Goal: Information Seeking & Learning: Learn about a topic

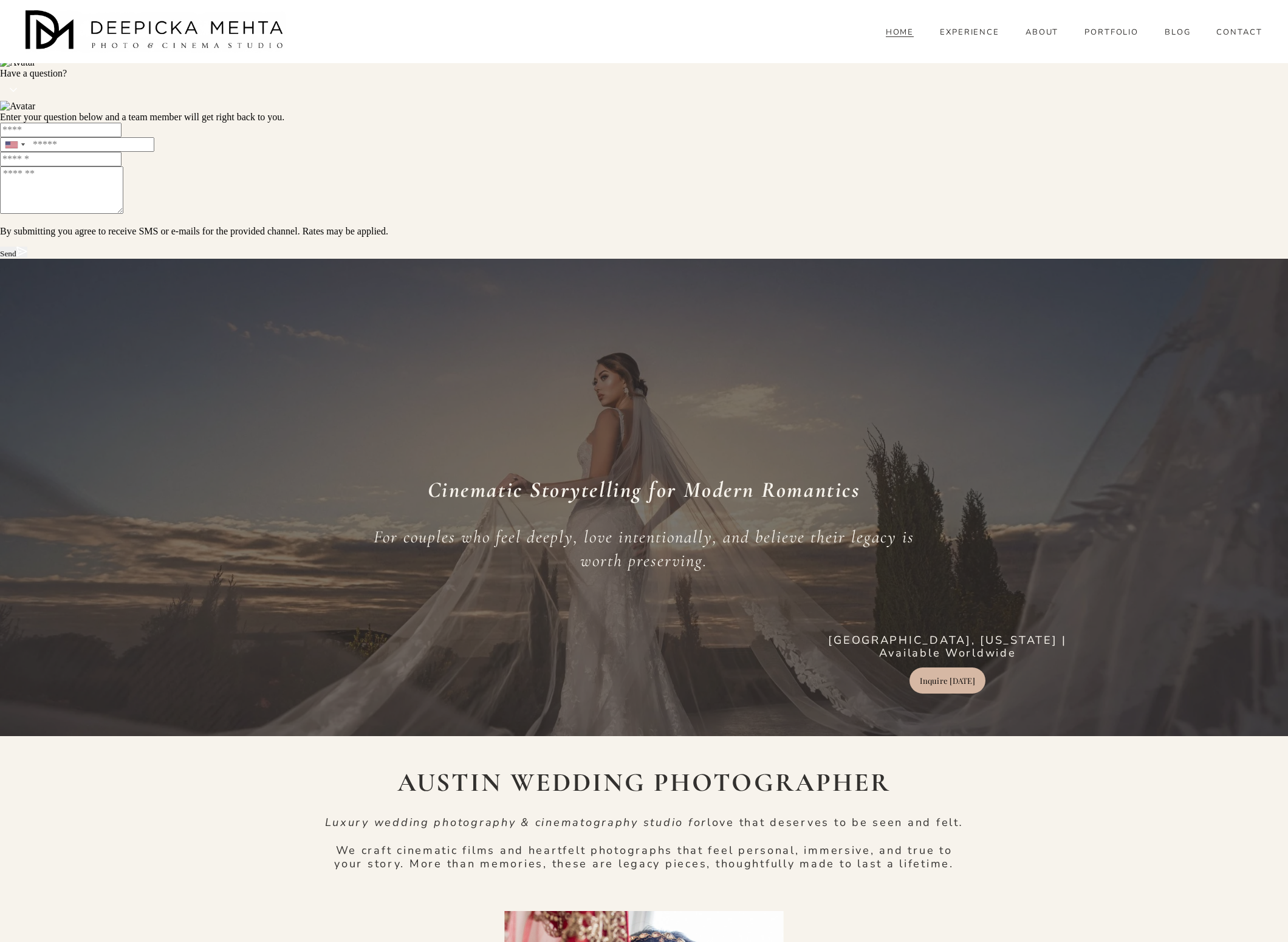
click at [1106, 37] on link "PORTFOLIO" at bounding box center [1112, 32] width 55 height 11
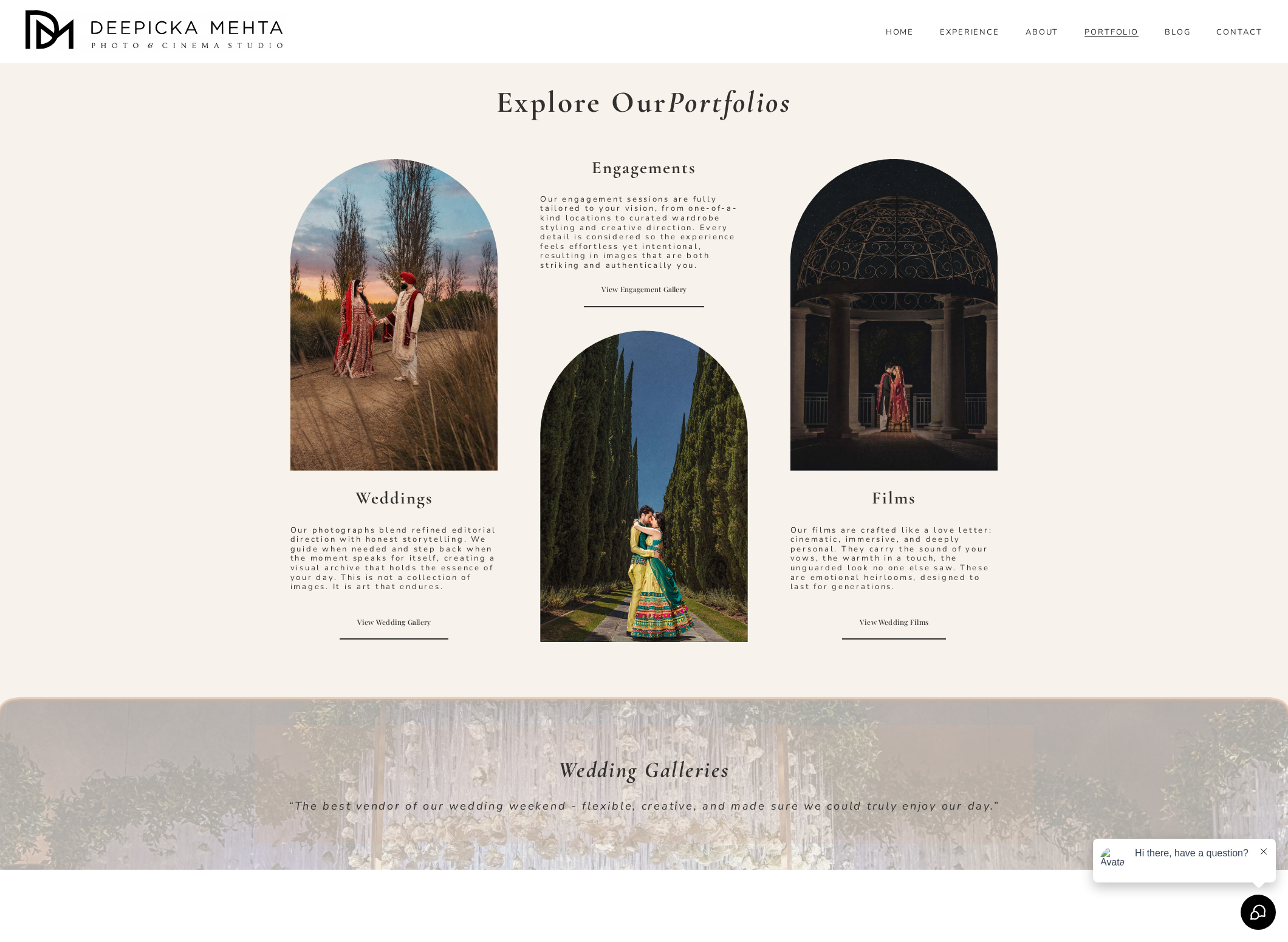
scroll to position [391, 0]
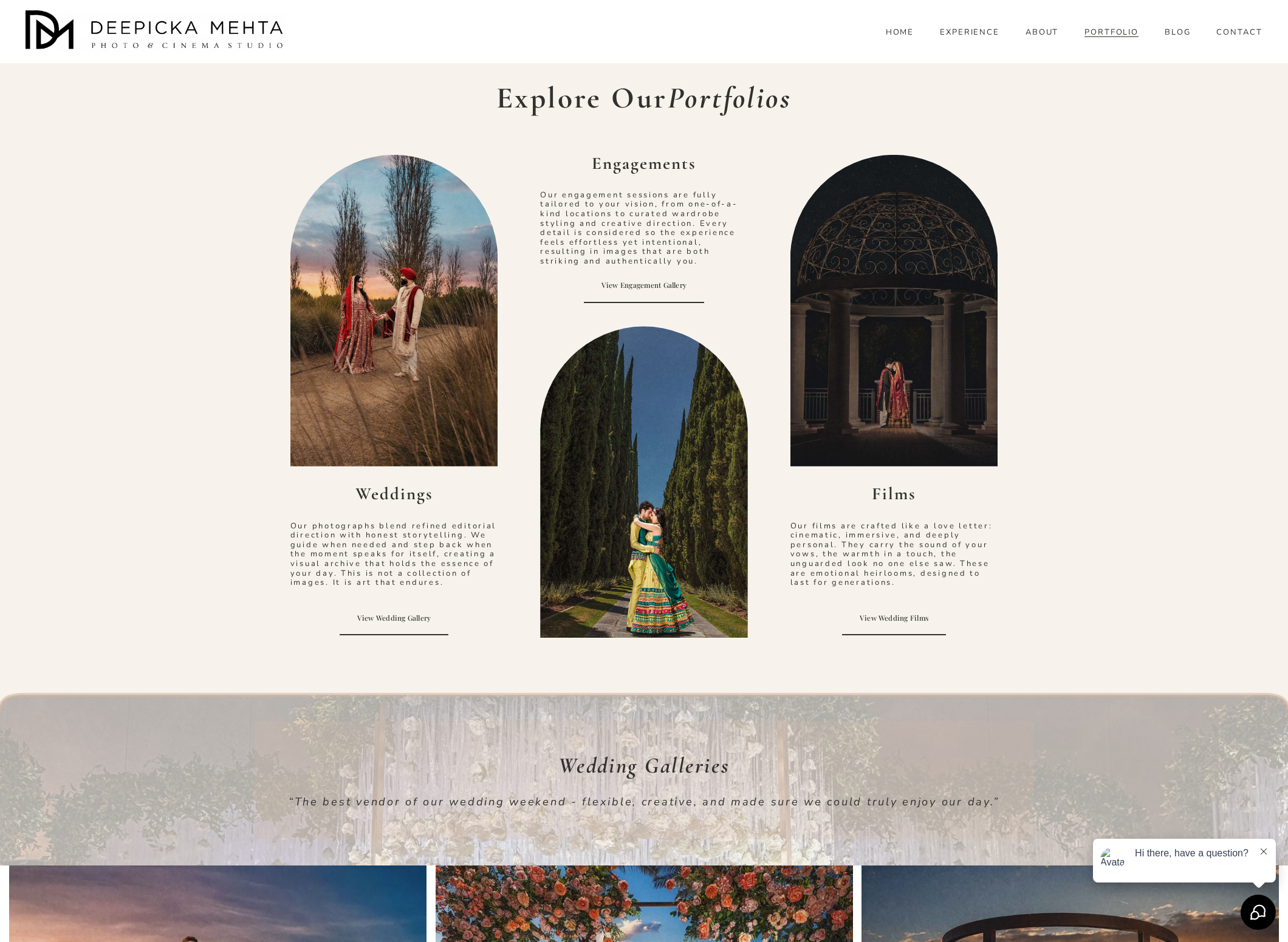
click at [410, 498] on strong "Weddings" at bounding box center [394, 494] width 78 height 20
click at [404, 361] on div at bounding box center [394, 311] width 208 height 312
click at [405, 626] on link "View Wedding Gallery" at bounding box center [394, 617] width 109 height 35
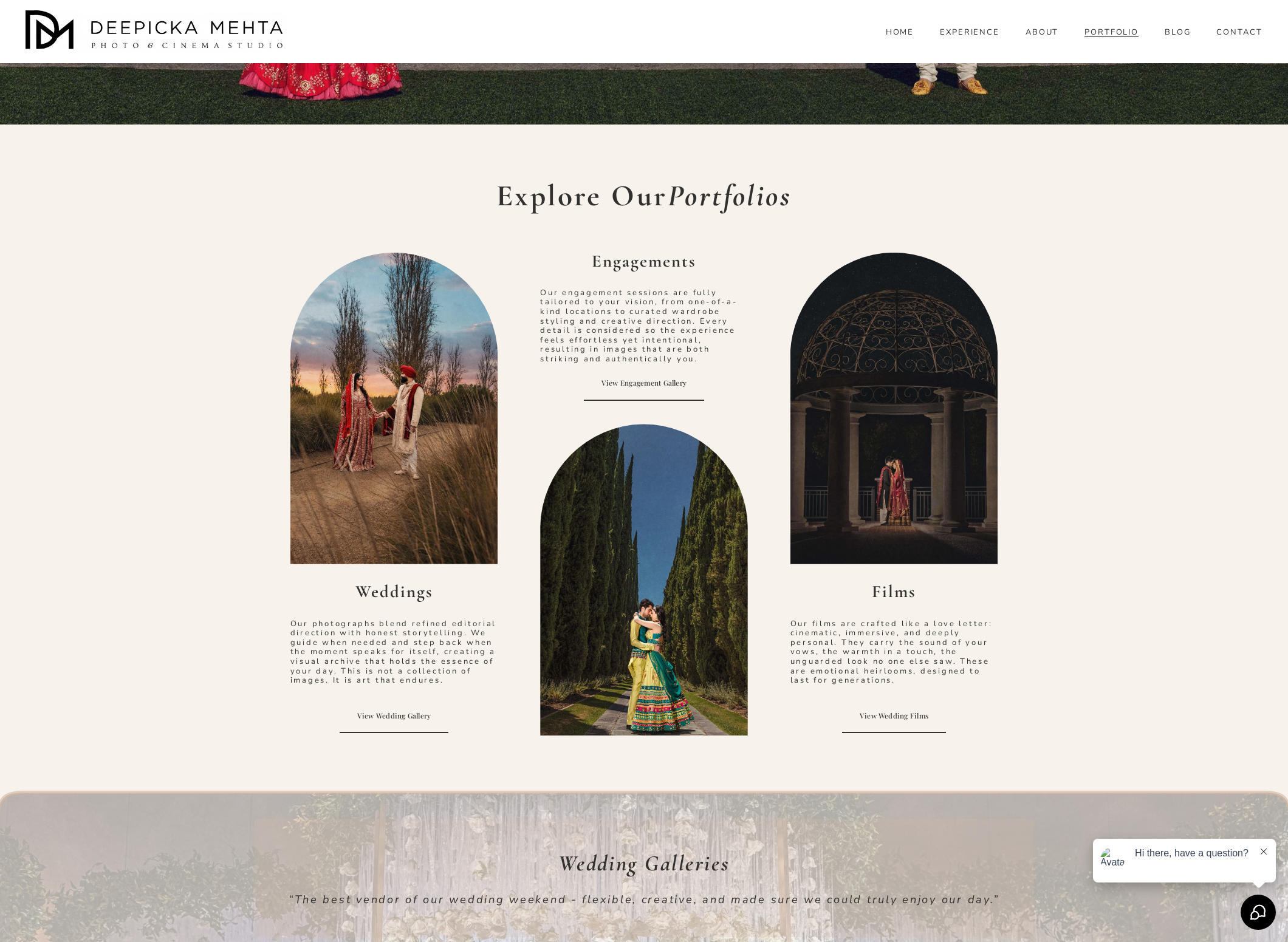
scroll to position [295, 0]
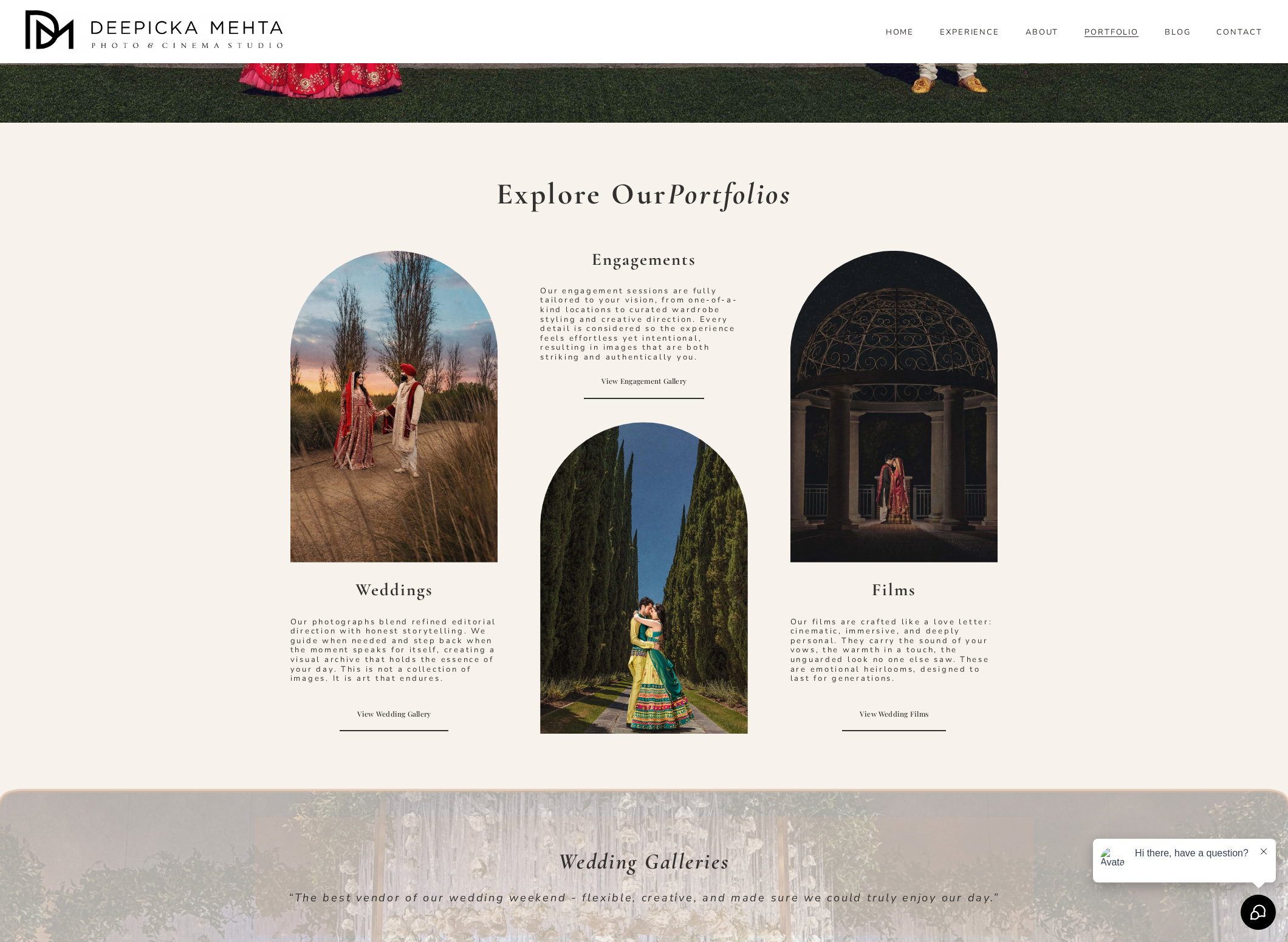
click at [903, 709] on link "View Wedding Films" at bounding box center [894, 714] width 103 height 35
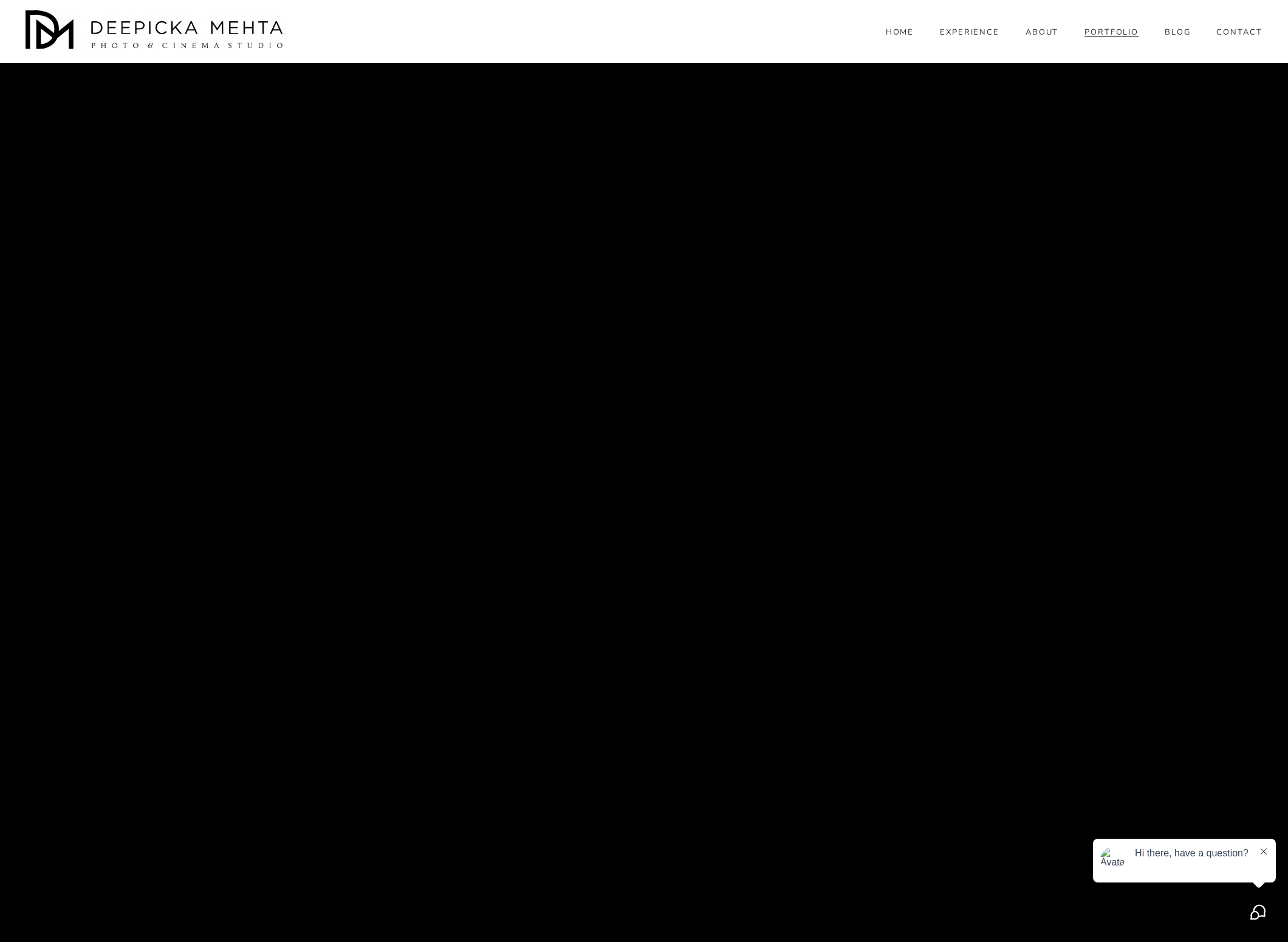
scroll to position [7756, 0]
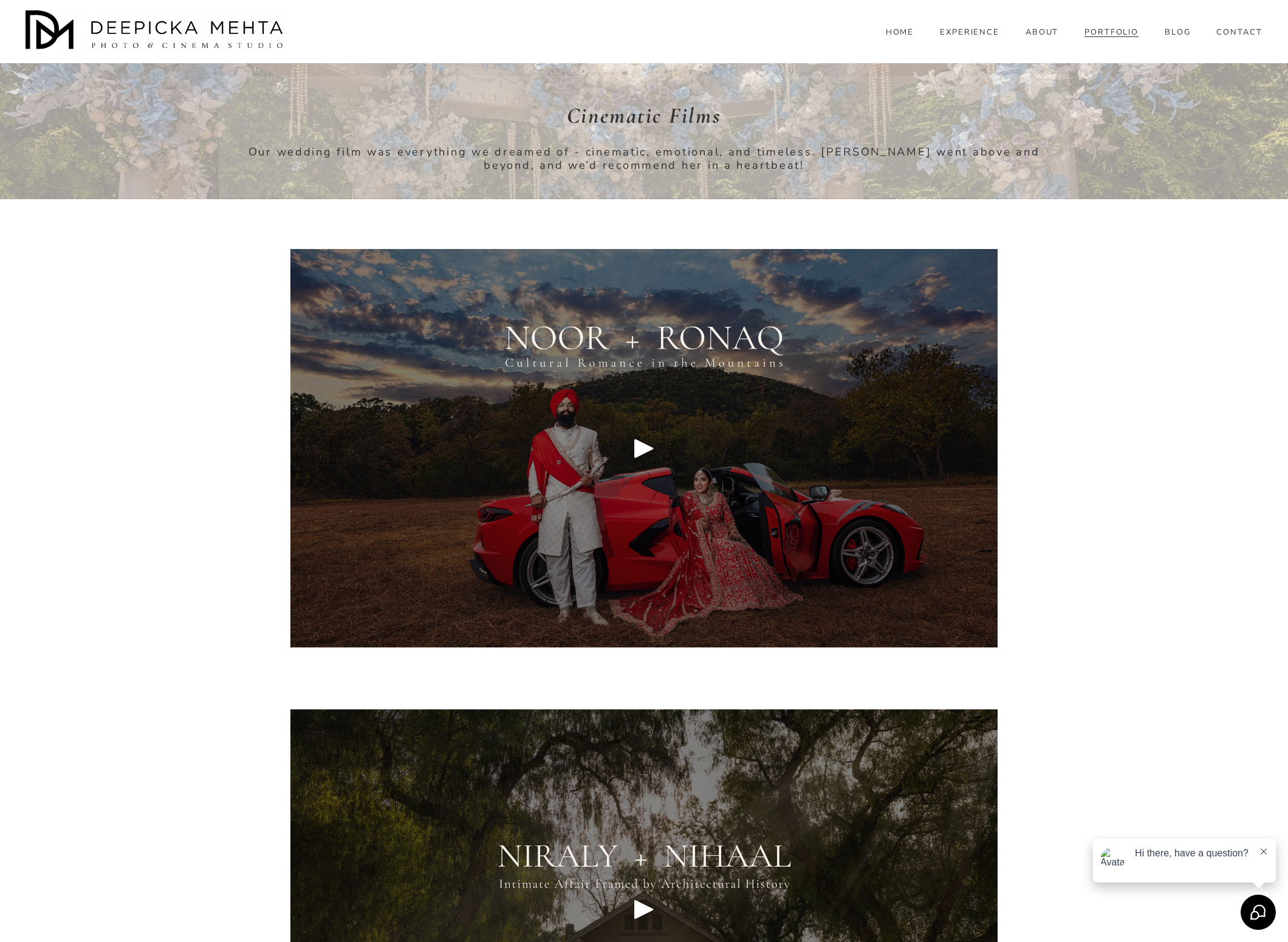
click at [654, 444] on div "Play" at bounding box center [644, 448] width 29 height 29
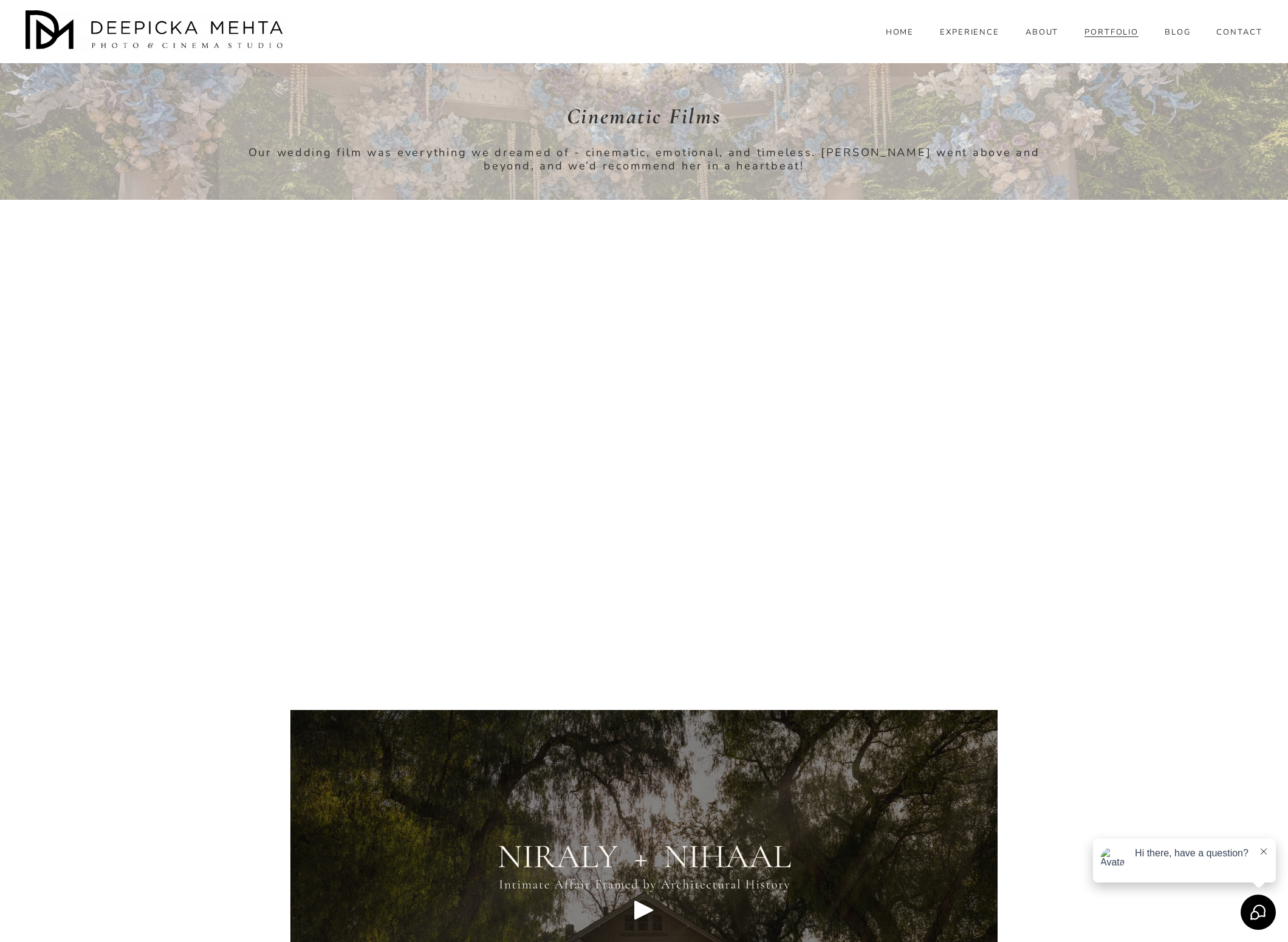
scroll to position [7910, 0]
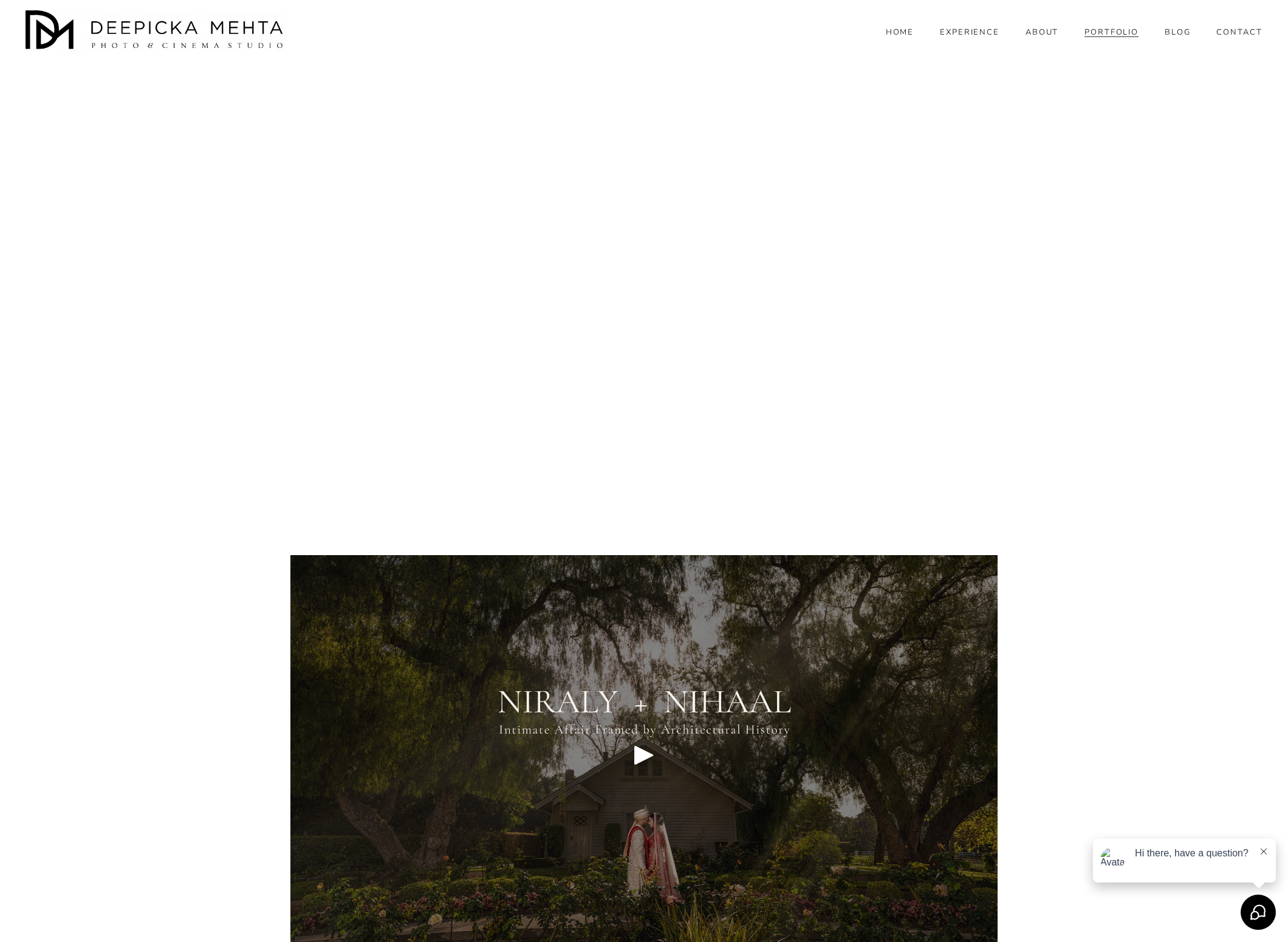
click at [637, 734] on div at bounding box center [644, 755] width 708 height 399
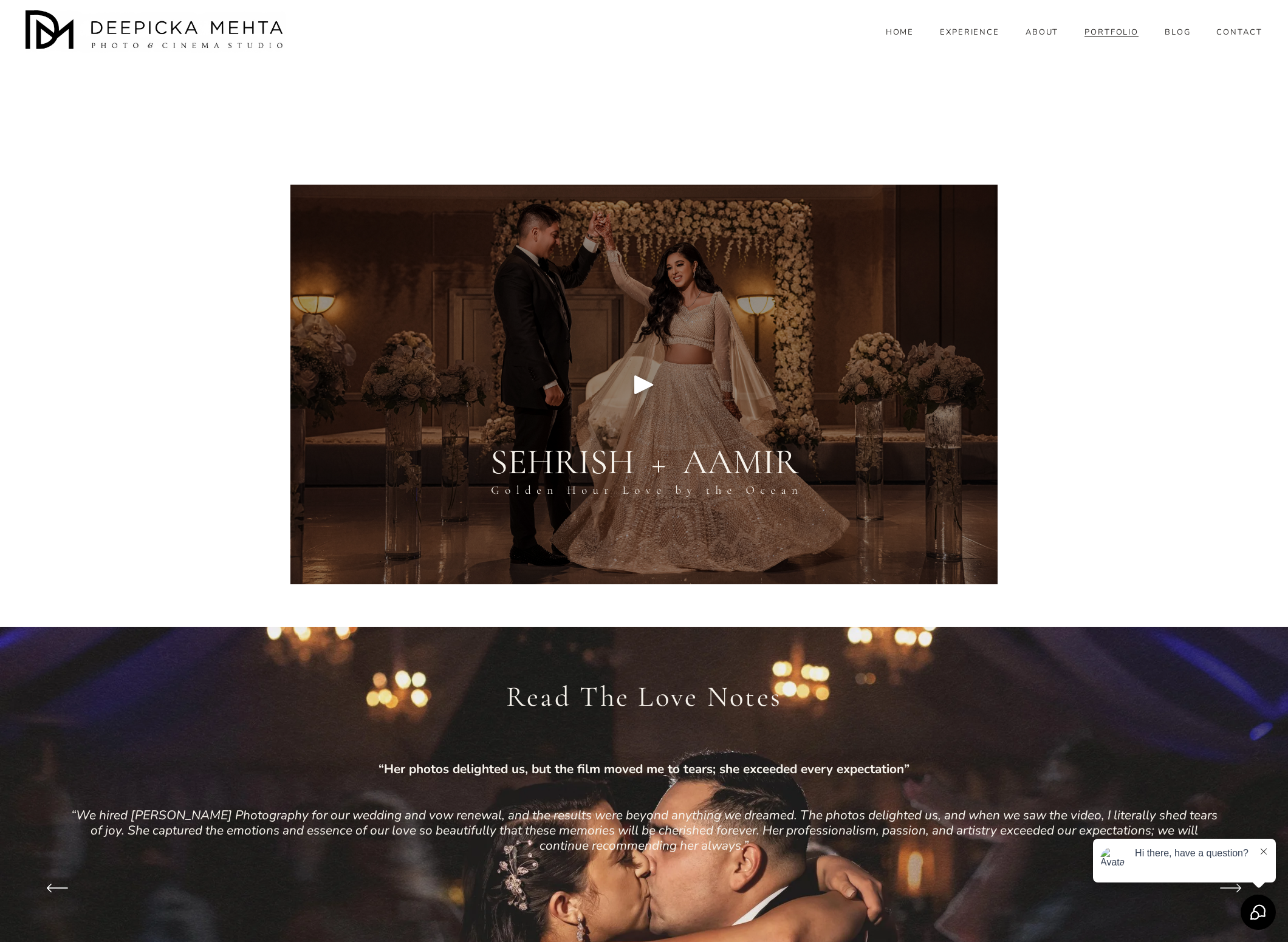
scroll to position [8713, 0]
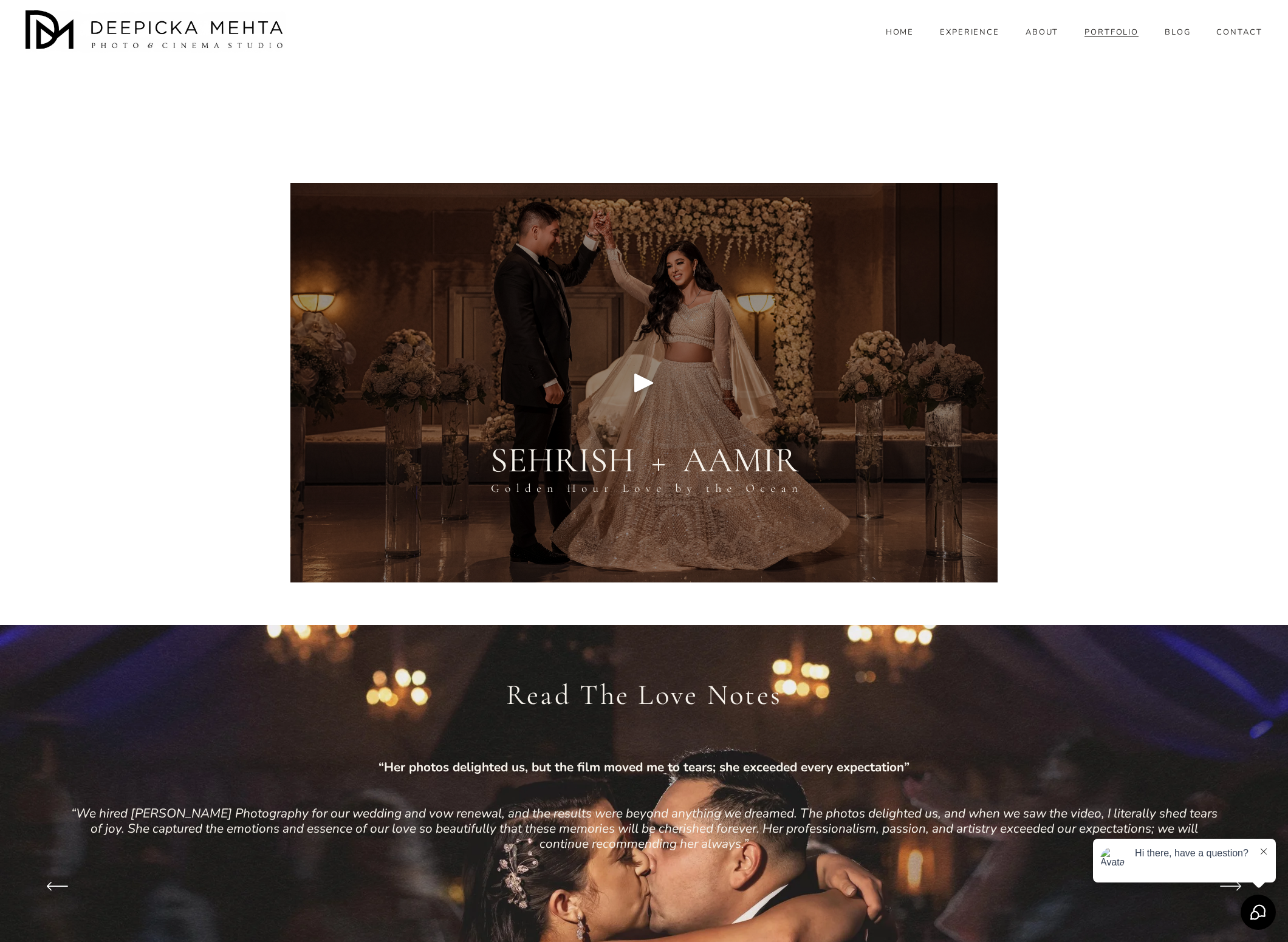
click at [632, 359] on div at bounding box center [644, 382] width 708 height 399
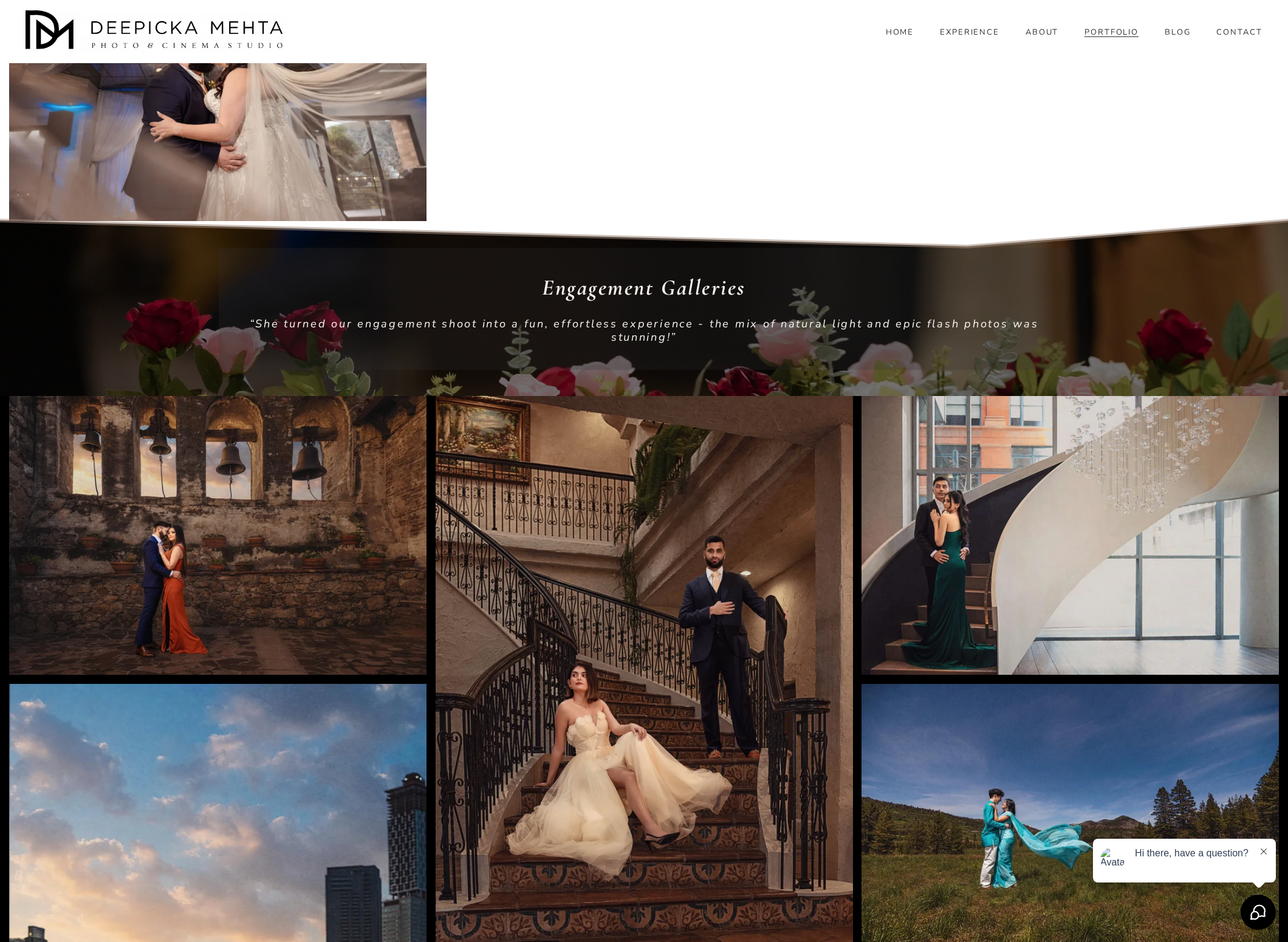
scroll to position [3523, 0]
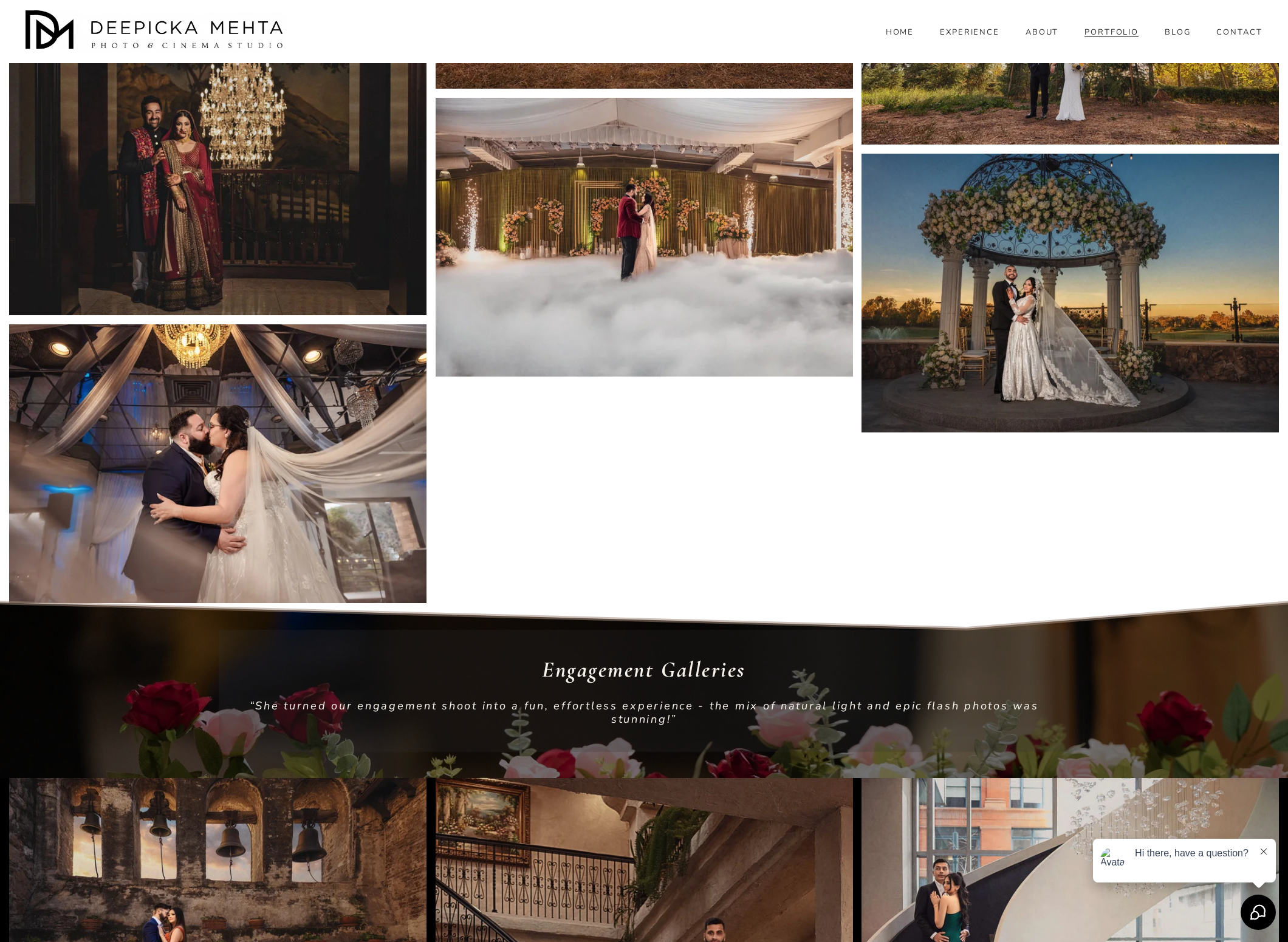
click at [1000, 246] on img at bounding box center [1070, 292] width 418 height 279
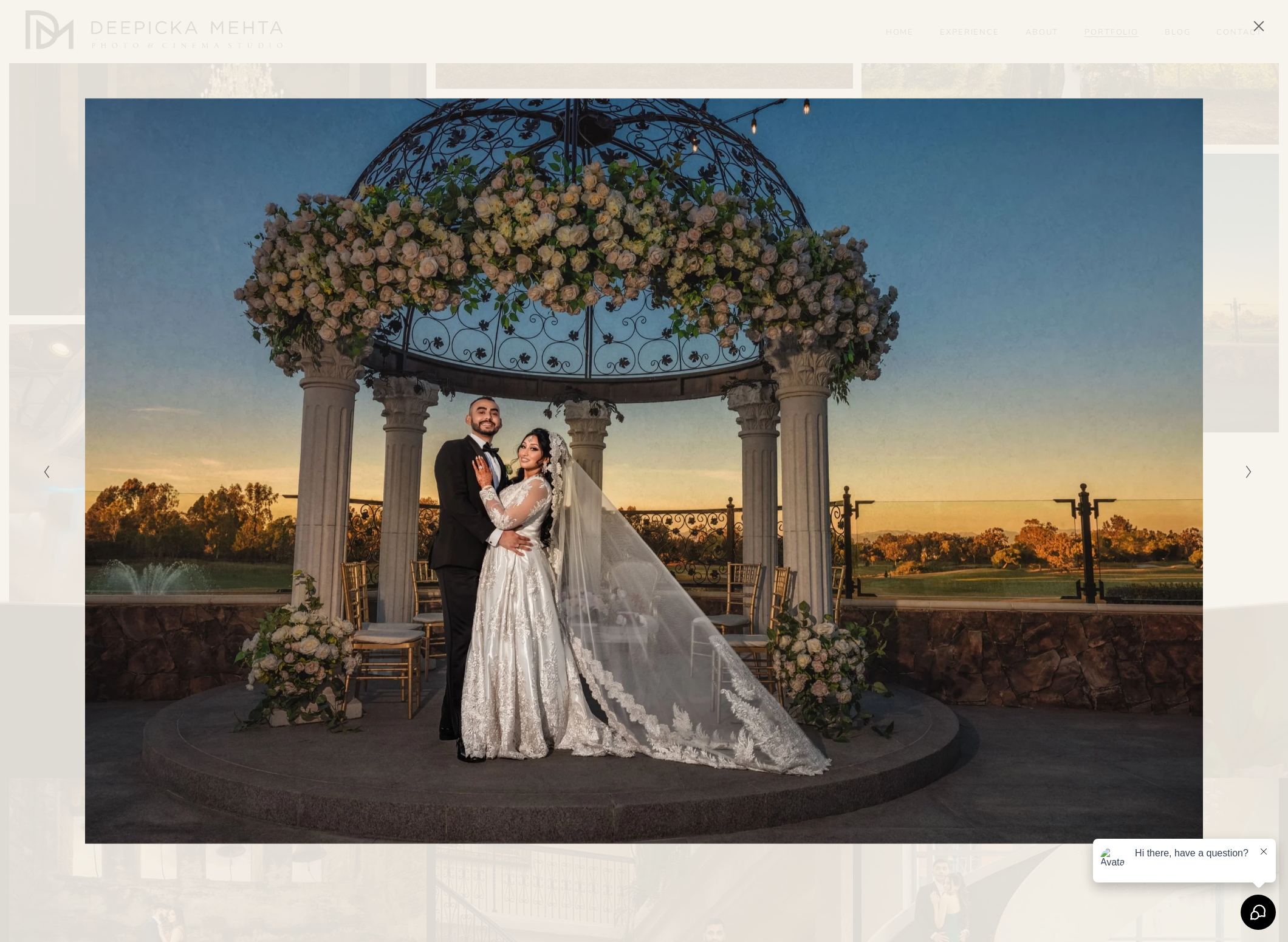
click at [1259, 25] on icon "Close" at bounding box center [1258, 26] width 9 height 9
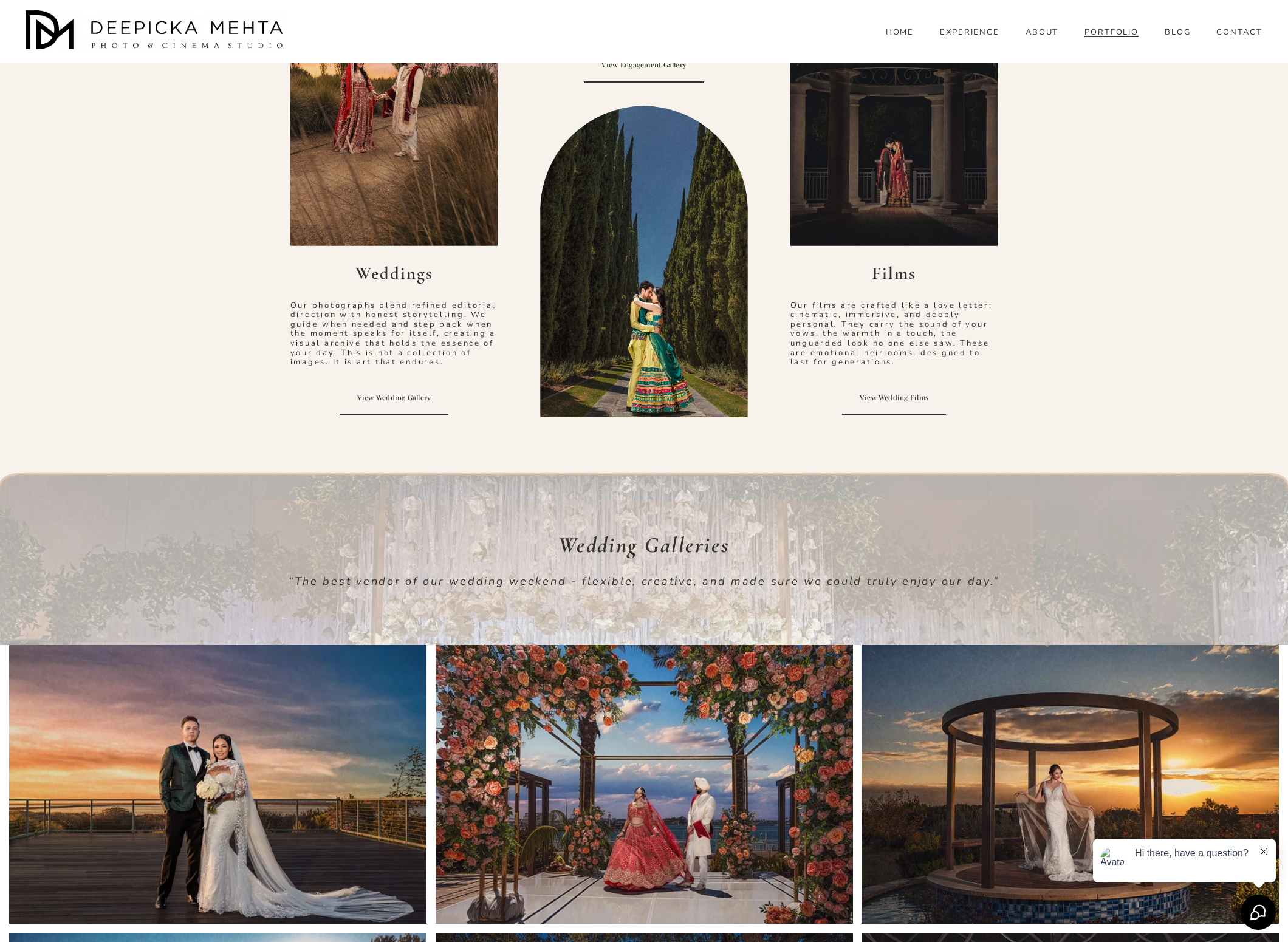
scroll to position [589, 0]
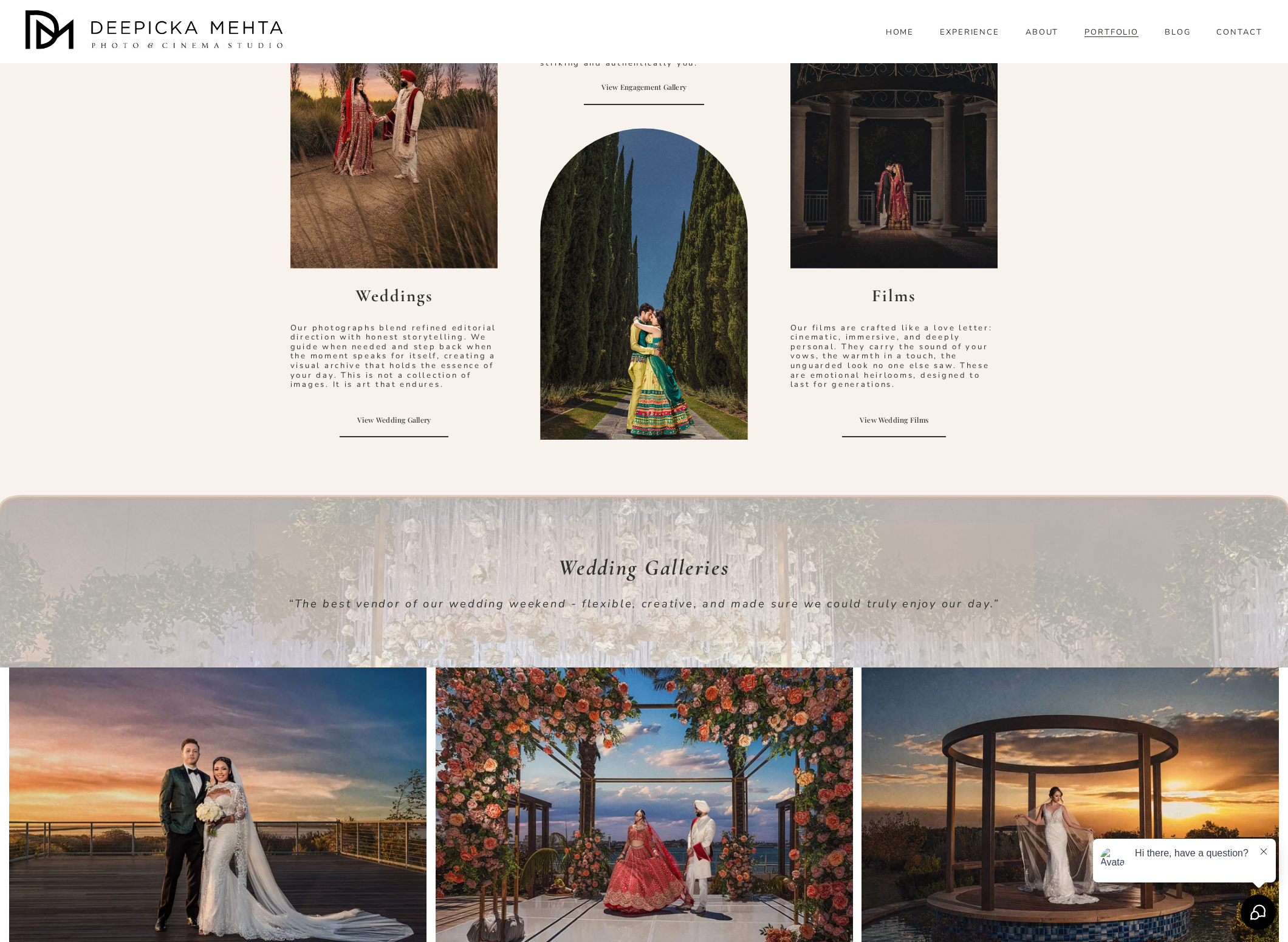
click at [621, 571] on em "Wedding Galleries" at bounding box center [643, 566] width 171 height 26
click at [653, 692] on img at bounding box center [644, 807] width 418 height 279
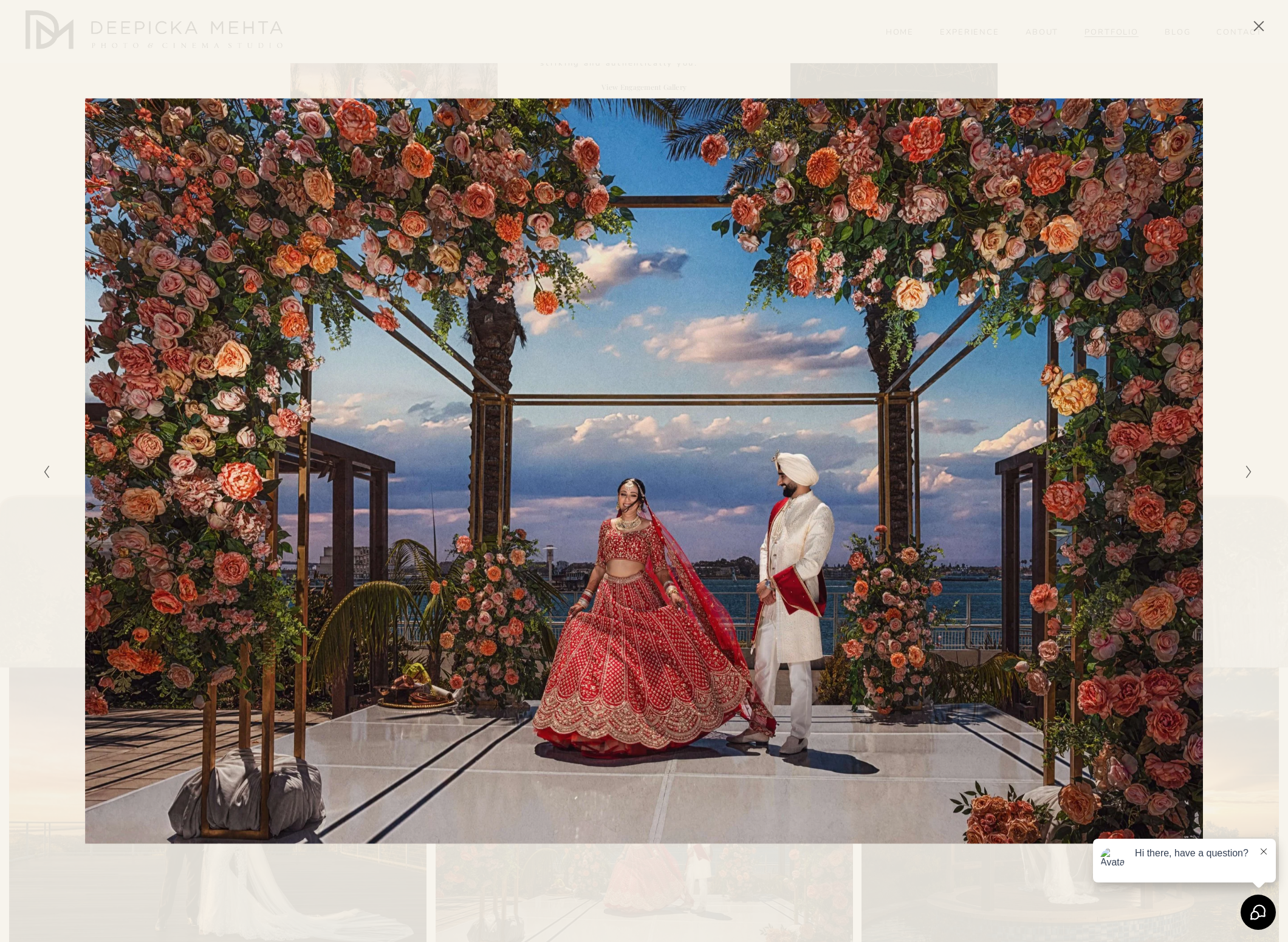
click at [1251, 474] on icon "Next Slide" at bounding box center [1248, 472] width 8 height 14
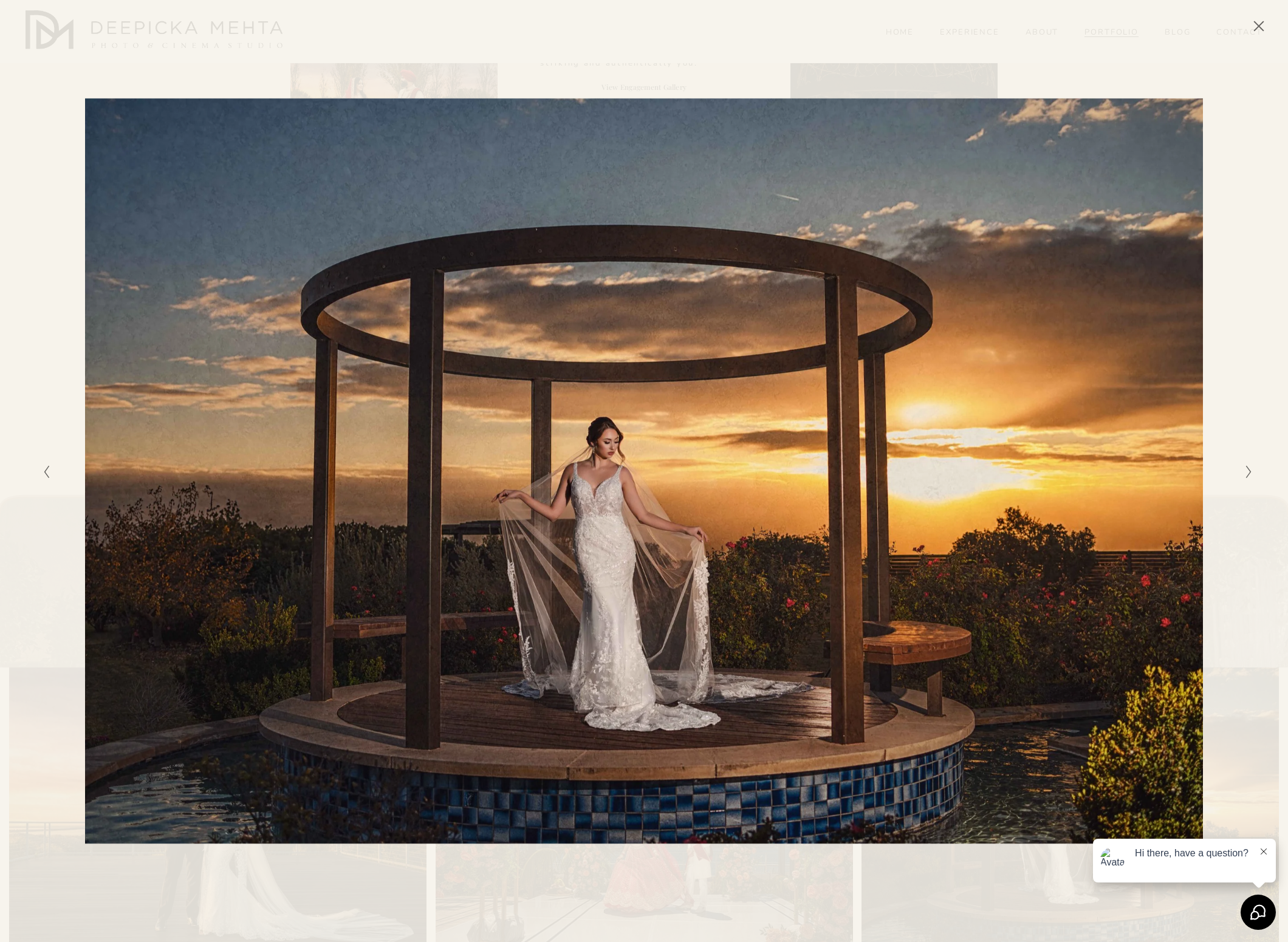
click at [1251, 474] on icon "Next Slide" at bounding box center [1248, 472] width 8 height 14
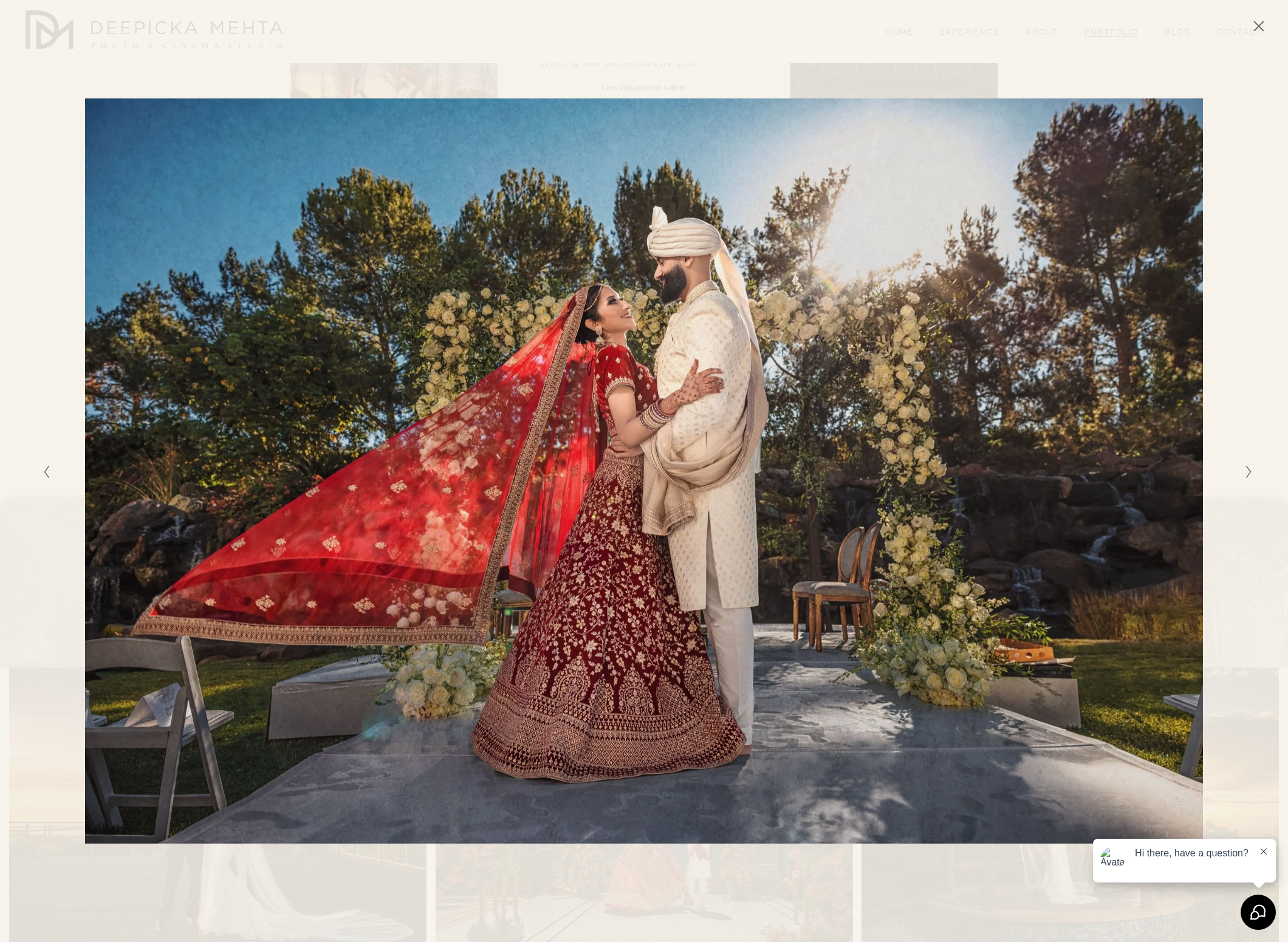
click at [1251, 474] on icon "Next Slide" at bounding box center [1248, 472] width 8 height 14
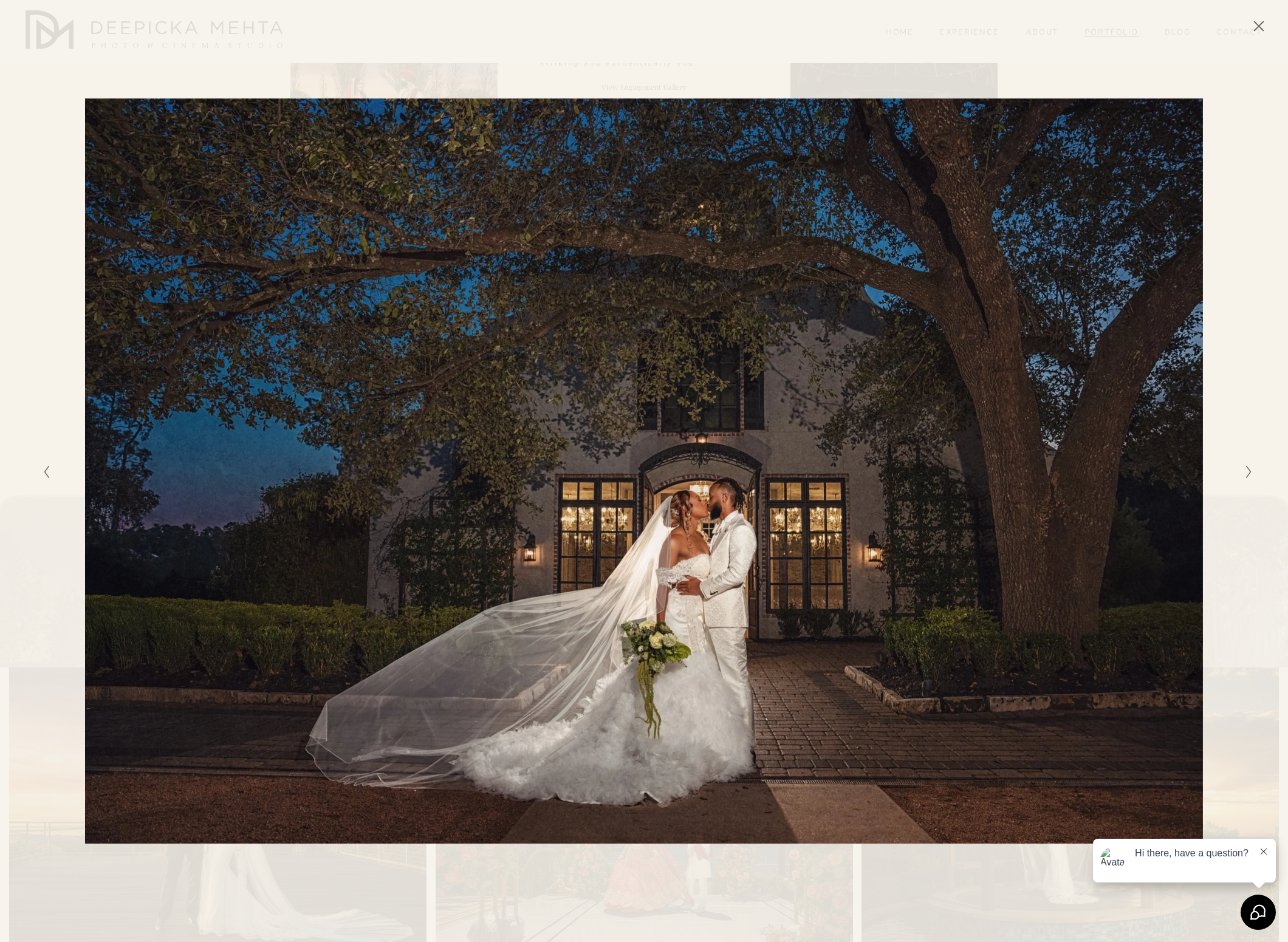
click at [1251, 474] on icon "Next Slide" at bounding box center [1248, 472] width 8 height 14
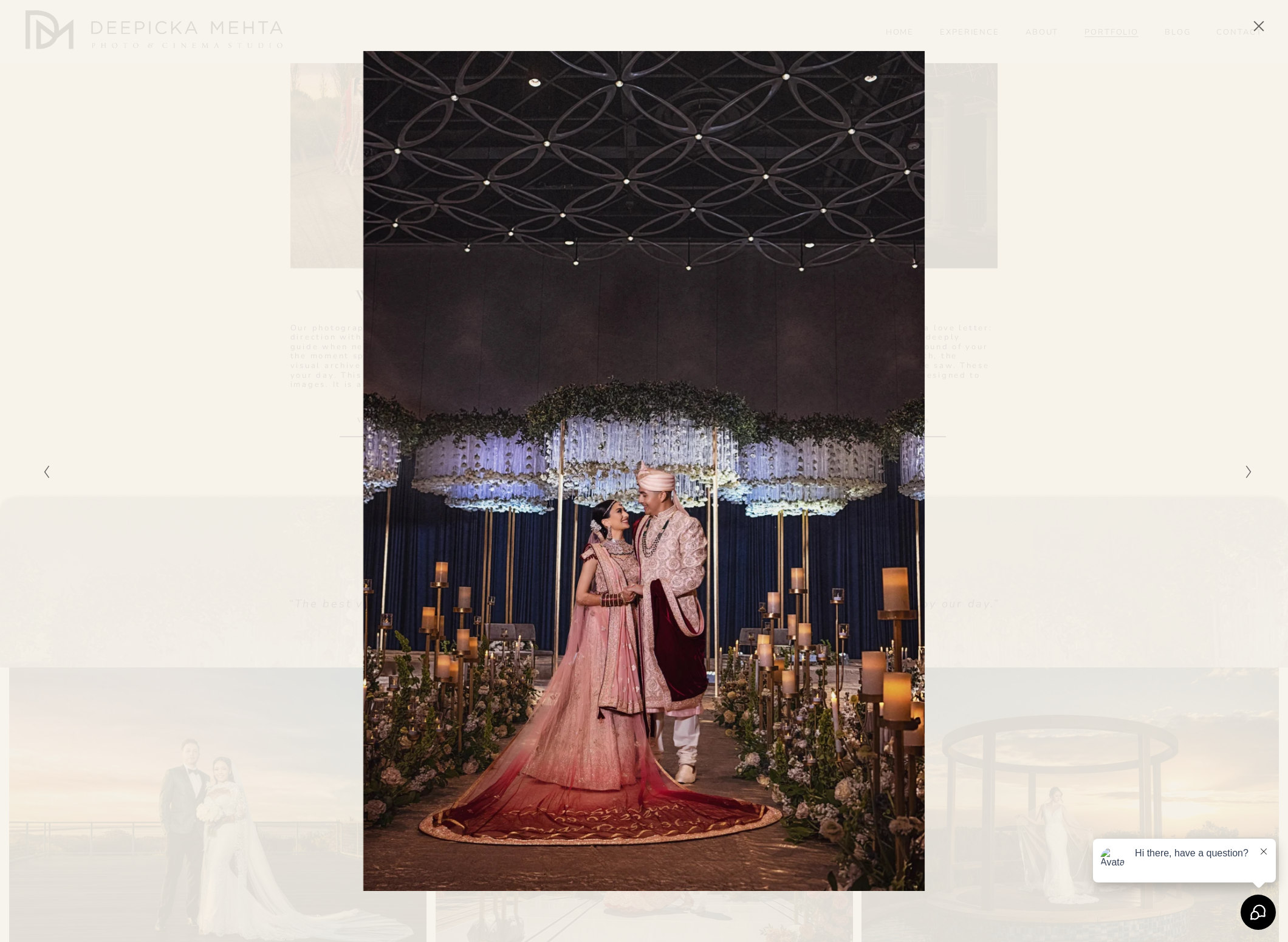
click at [1251, 474] on icon "Next Slide" at bounding box center [1248, 472] width 8 height 14
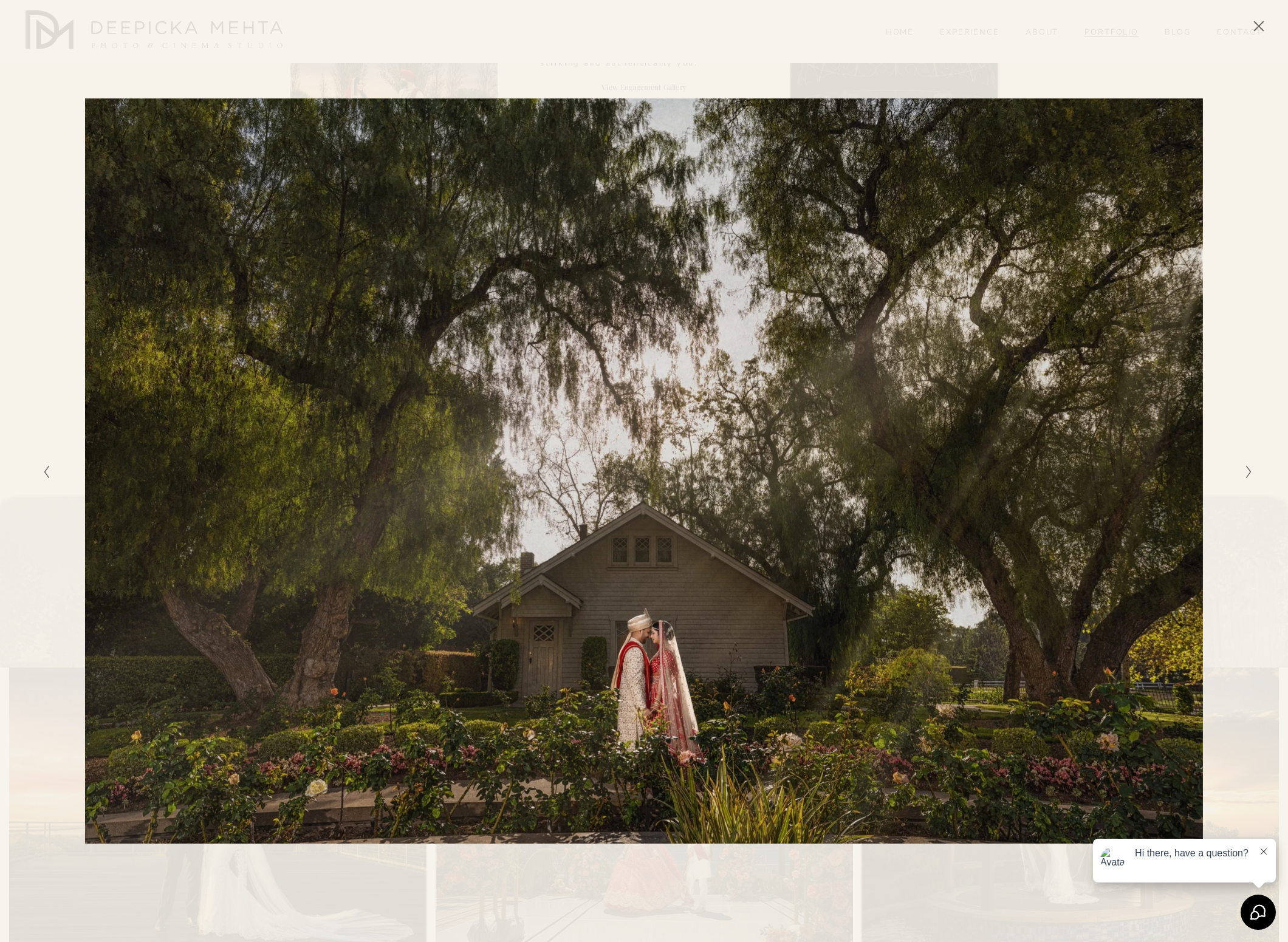
click at [1259, 32] on icon "Close" at bounding box center [1259, 26] width 12 height 12
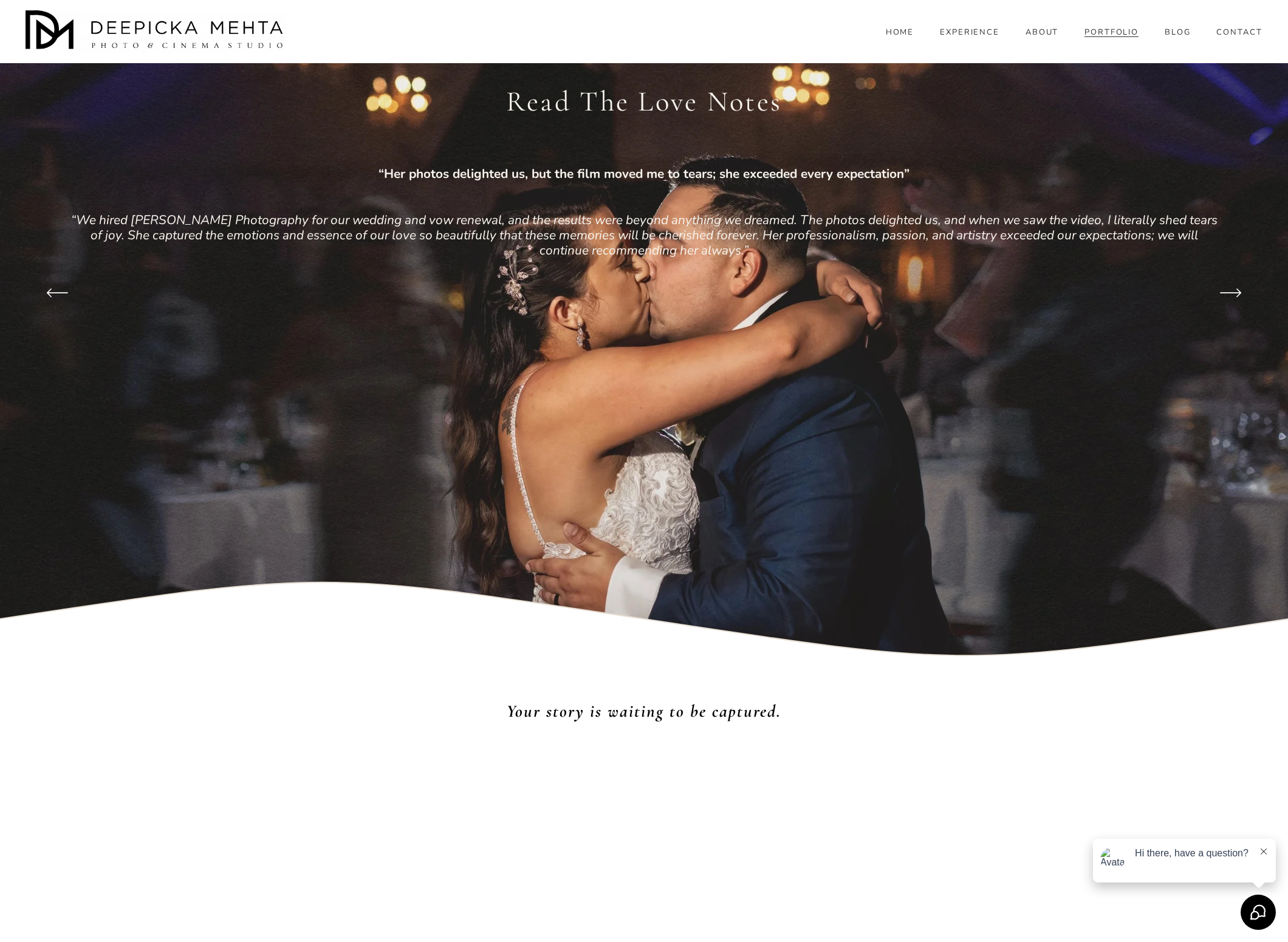
scroll to position [9311, 0]
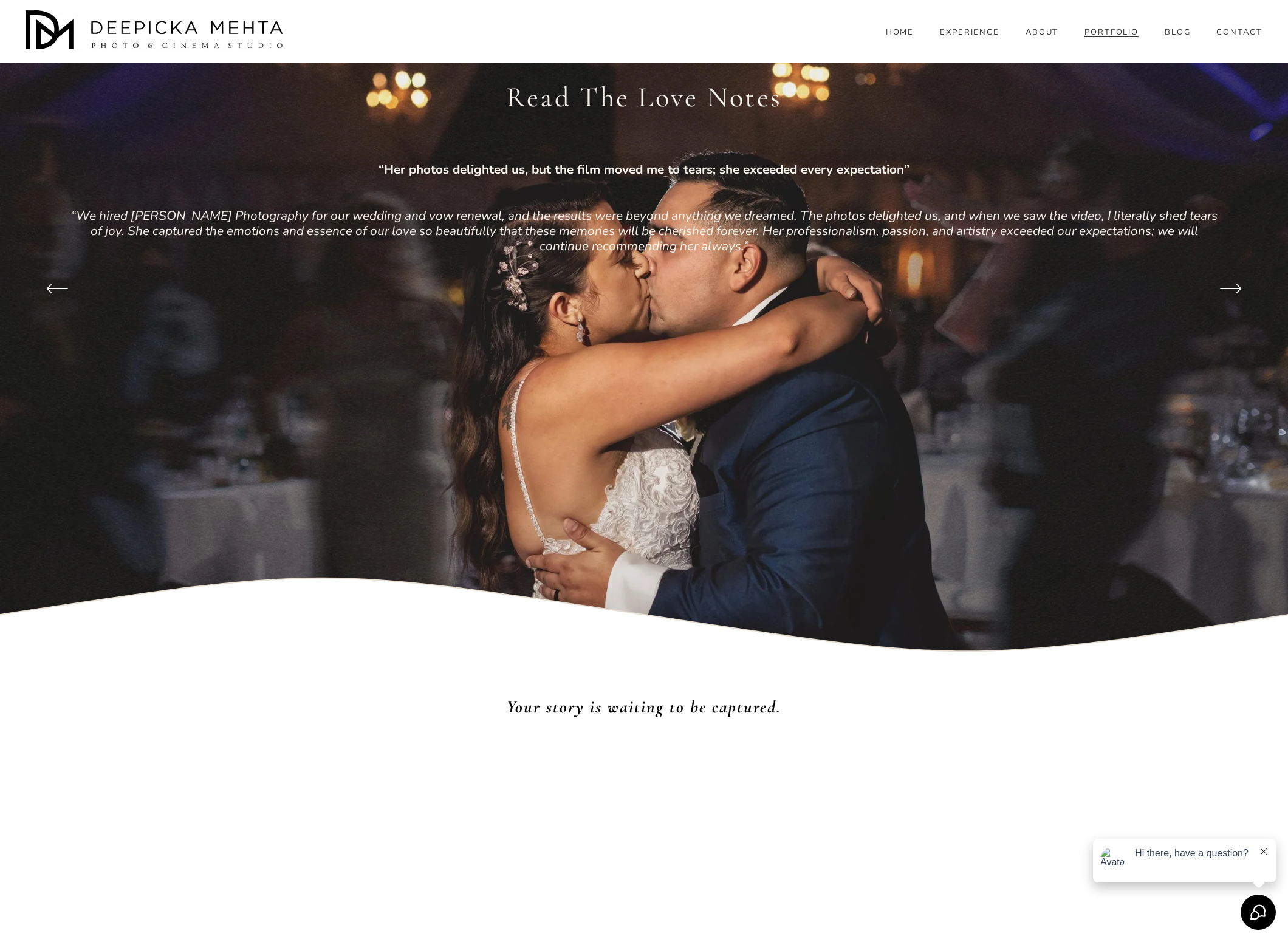
click at [1173, 37] on span "BLOG" at bounding box center [1177, 32] width 26 height 9
click at [0, 0] on span "WEDDINGS" at bounding box center [0, 0] width 0 height 0
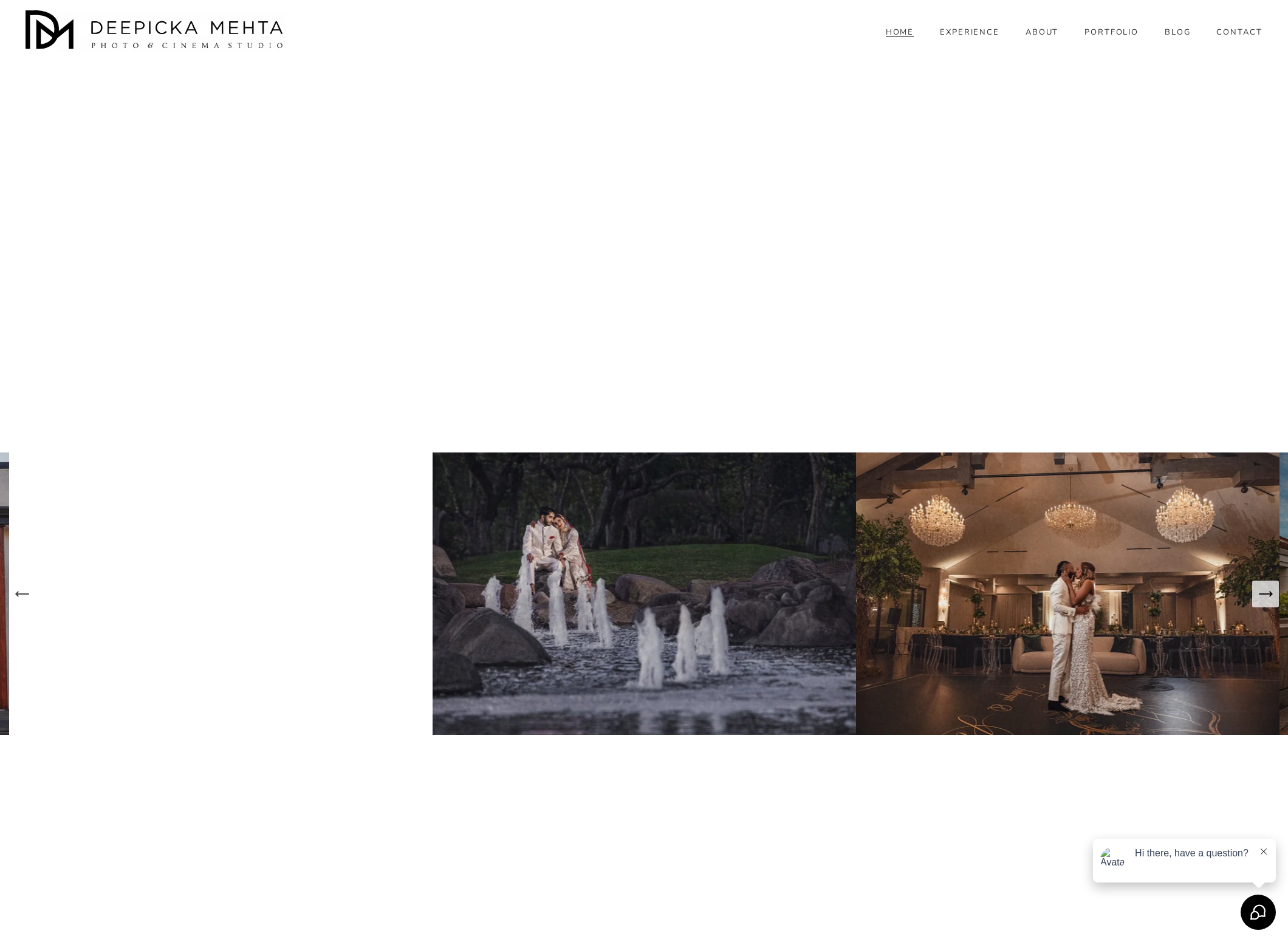
scroll to position [5120, 0]
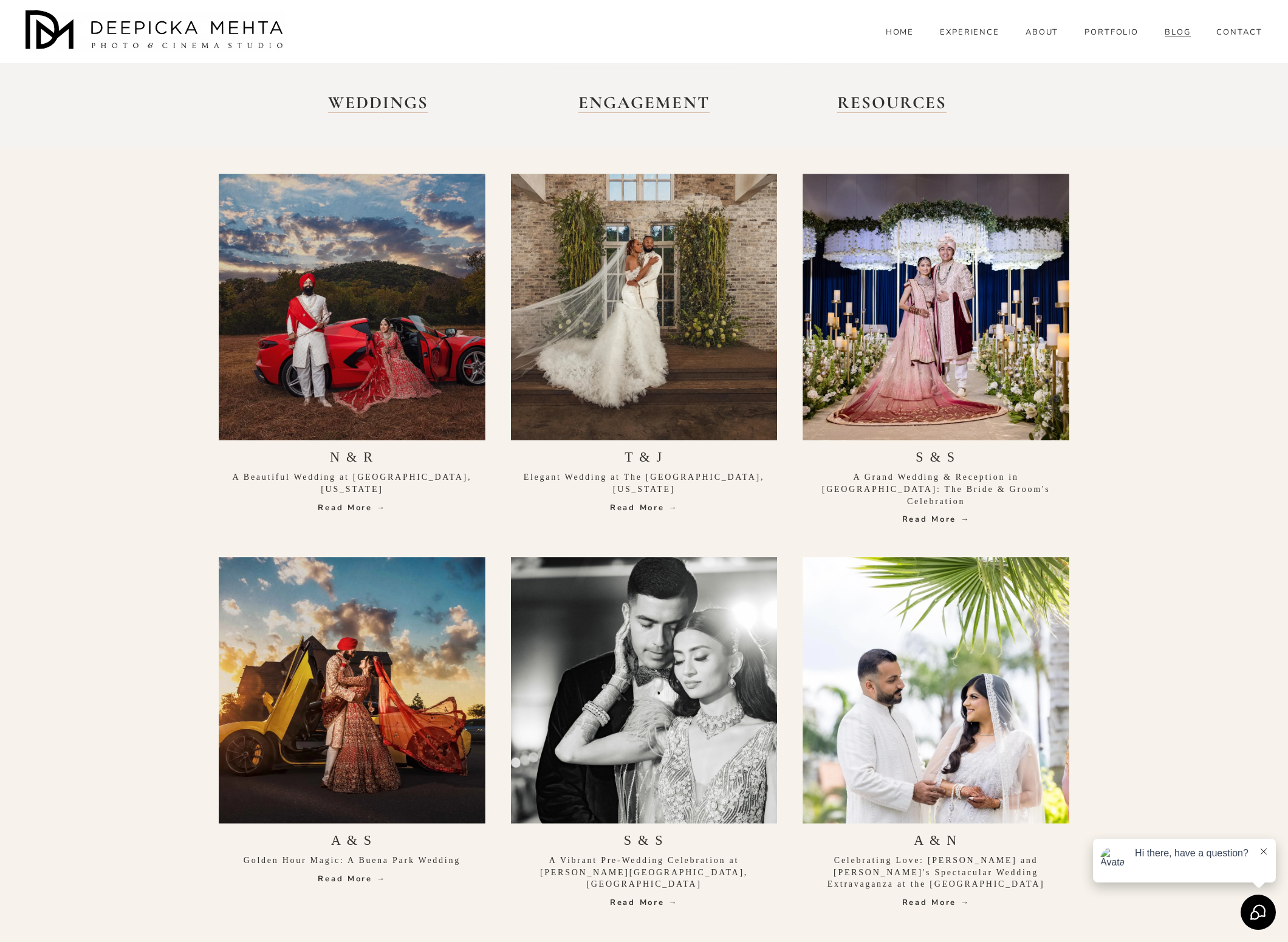
scroll to position [408, 0]
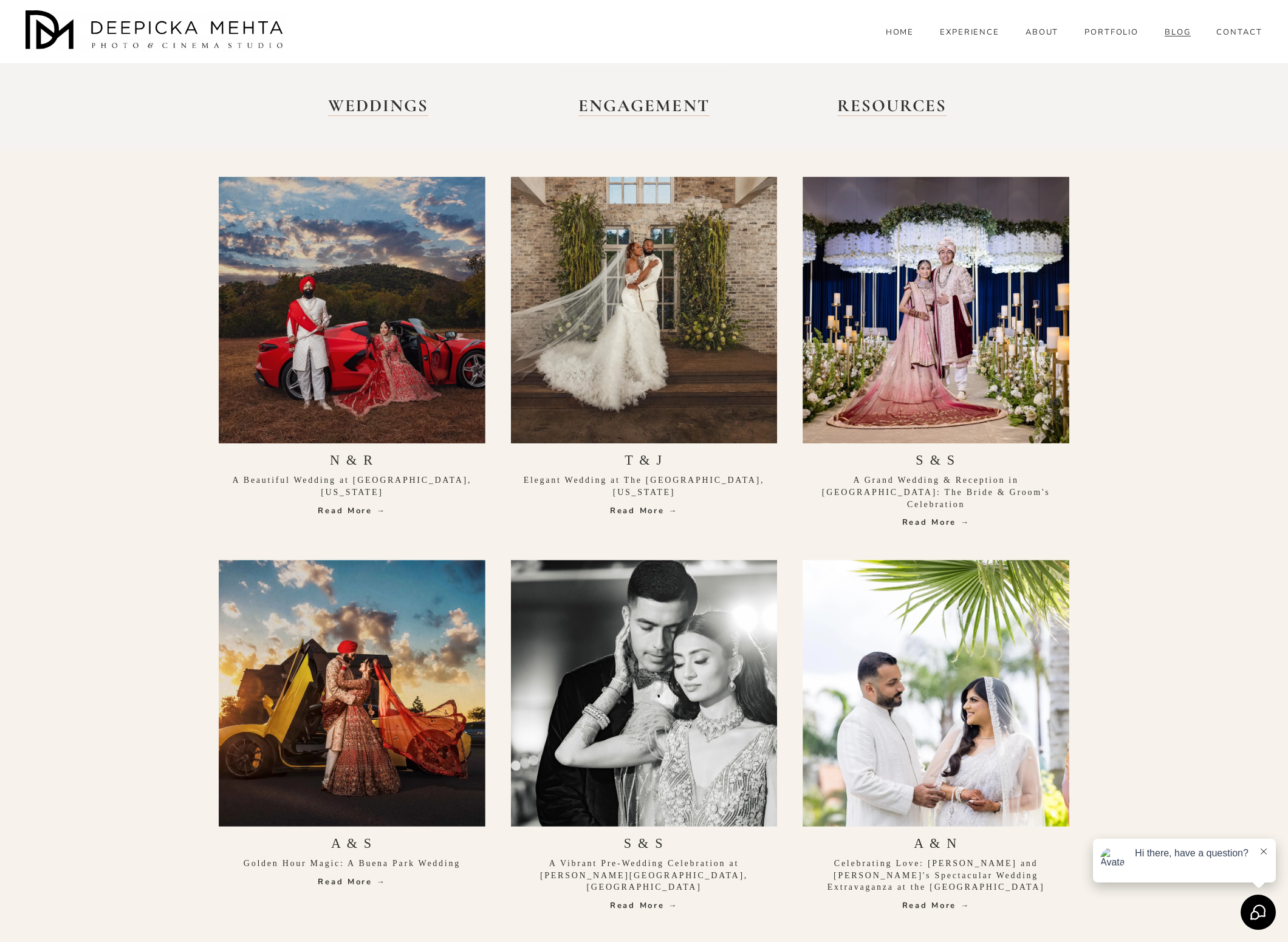
click at [317, 342] on div at bounding box center [352, 310] width 267 height 267
click at [340, 514] on link "Read More →" at bounding box center [352, 511] width 267 height 12
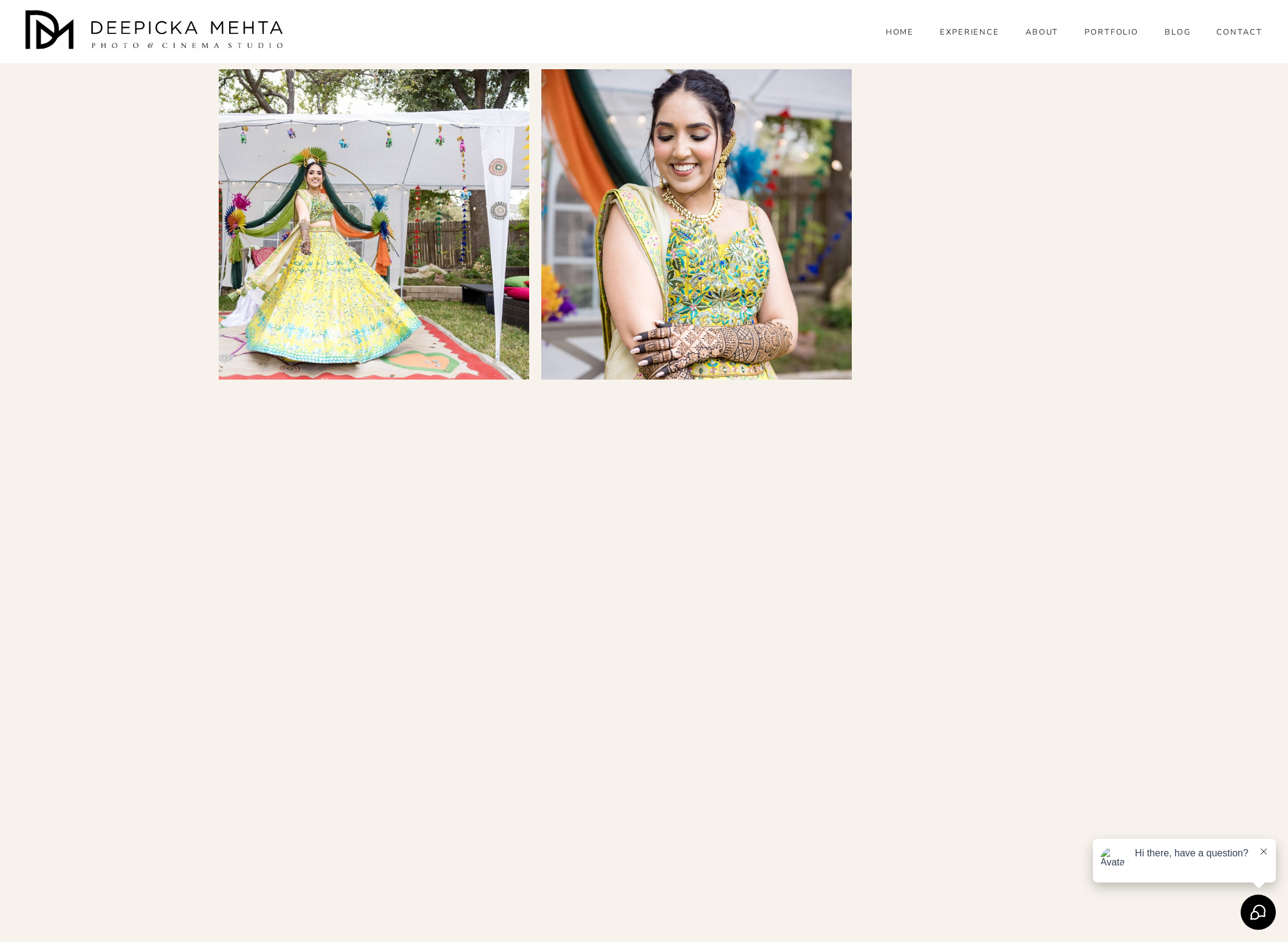
scroll to position [7502, 0]
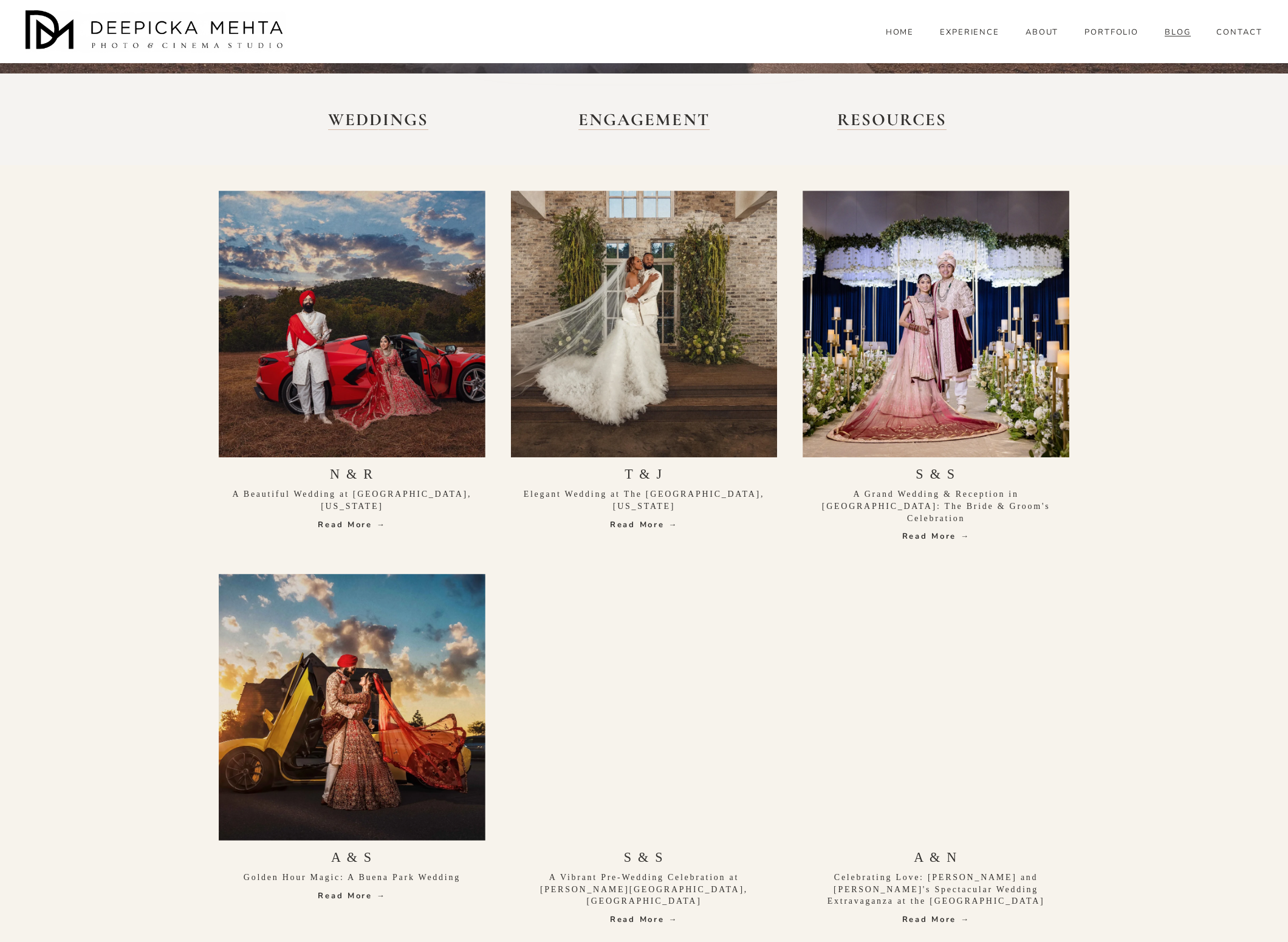
scroll to position [393, 0]
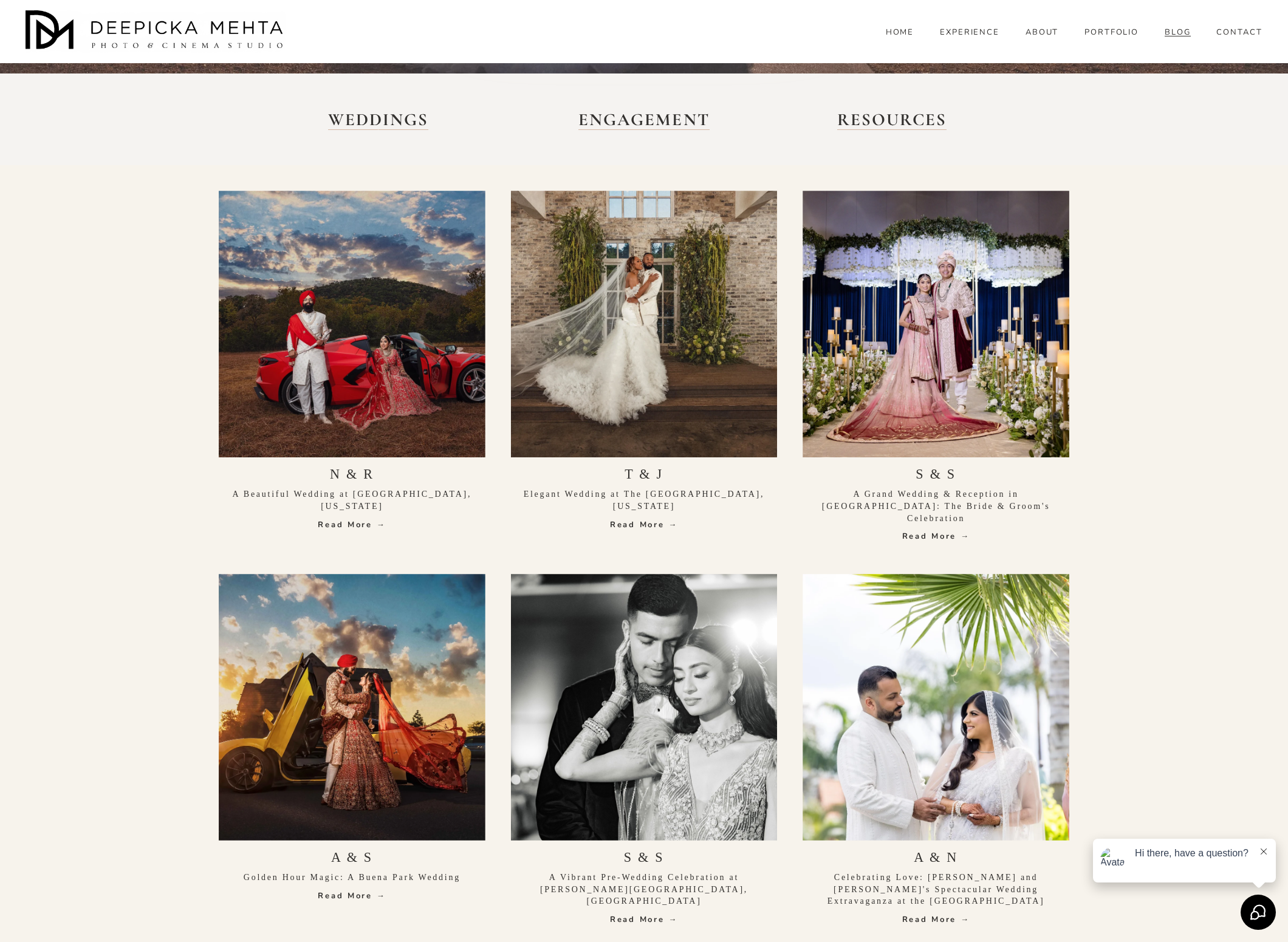
click at [356, 768] on div at bounding box center [352, 707] width 267 height 267
click at [349, 890] on link "Read More →" at bounding box center [352, 896] width 267 height 12
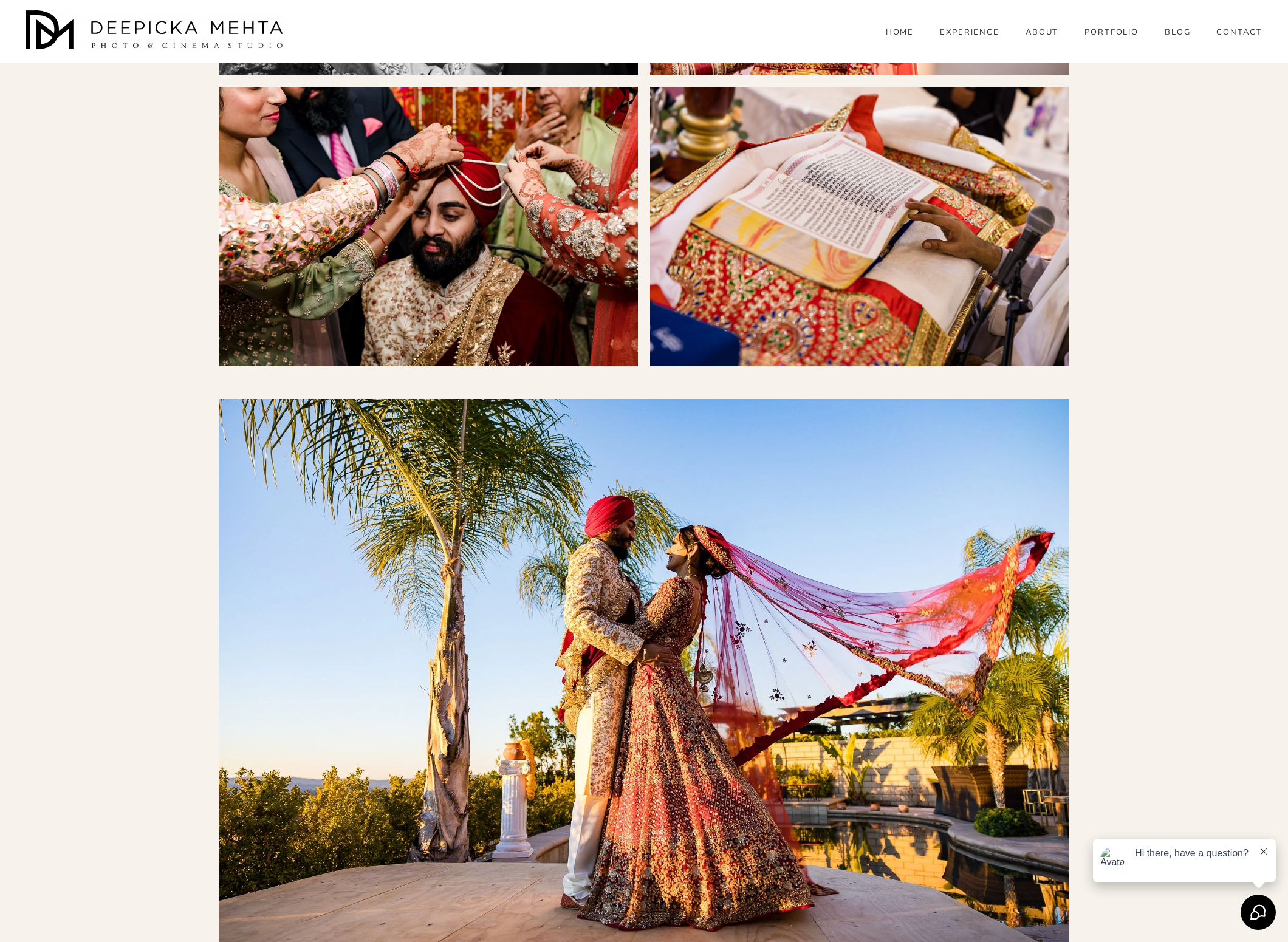
scroll to position [7123, 0]
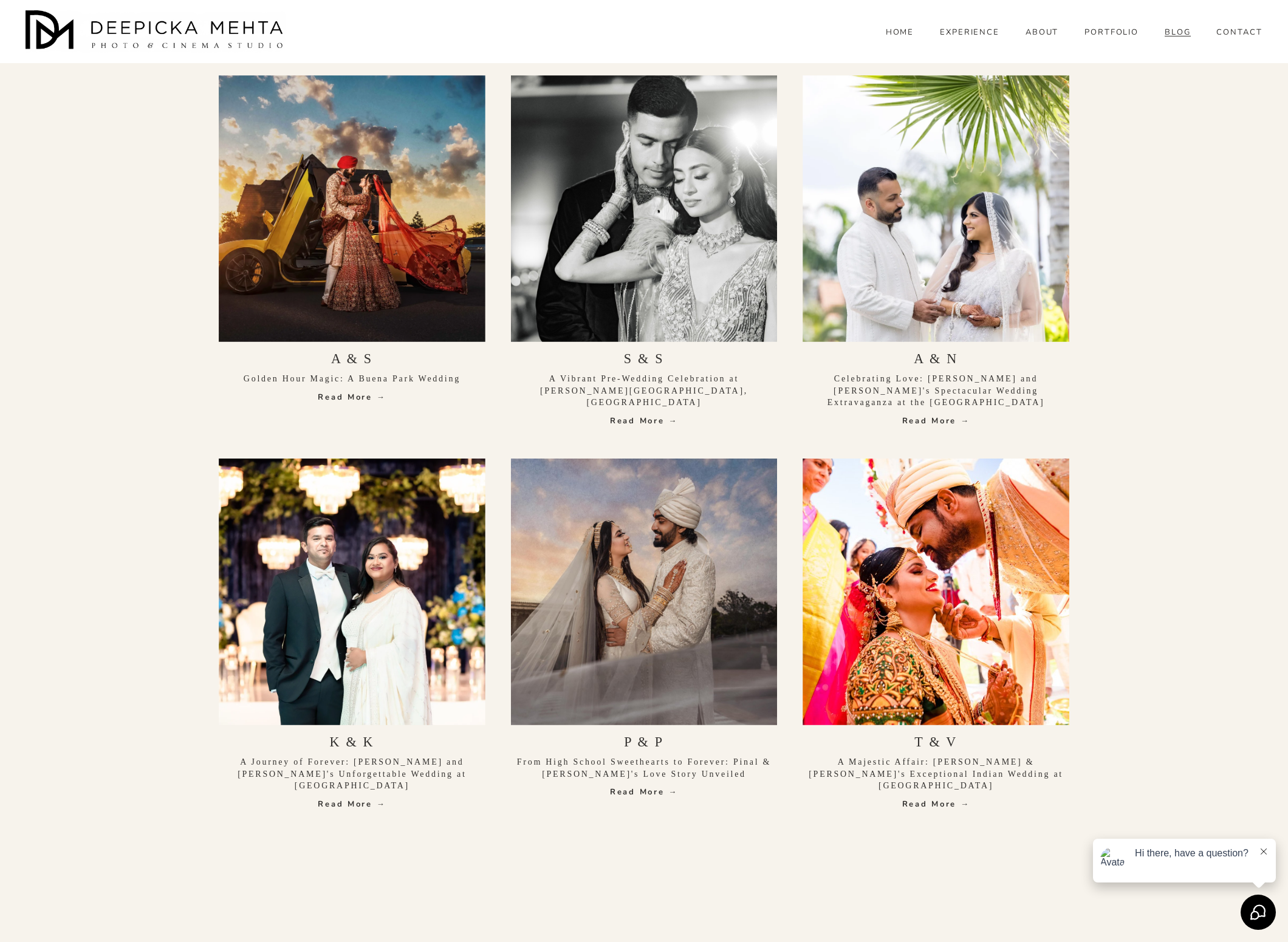
scroll to position [895, 0]
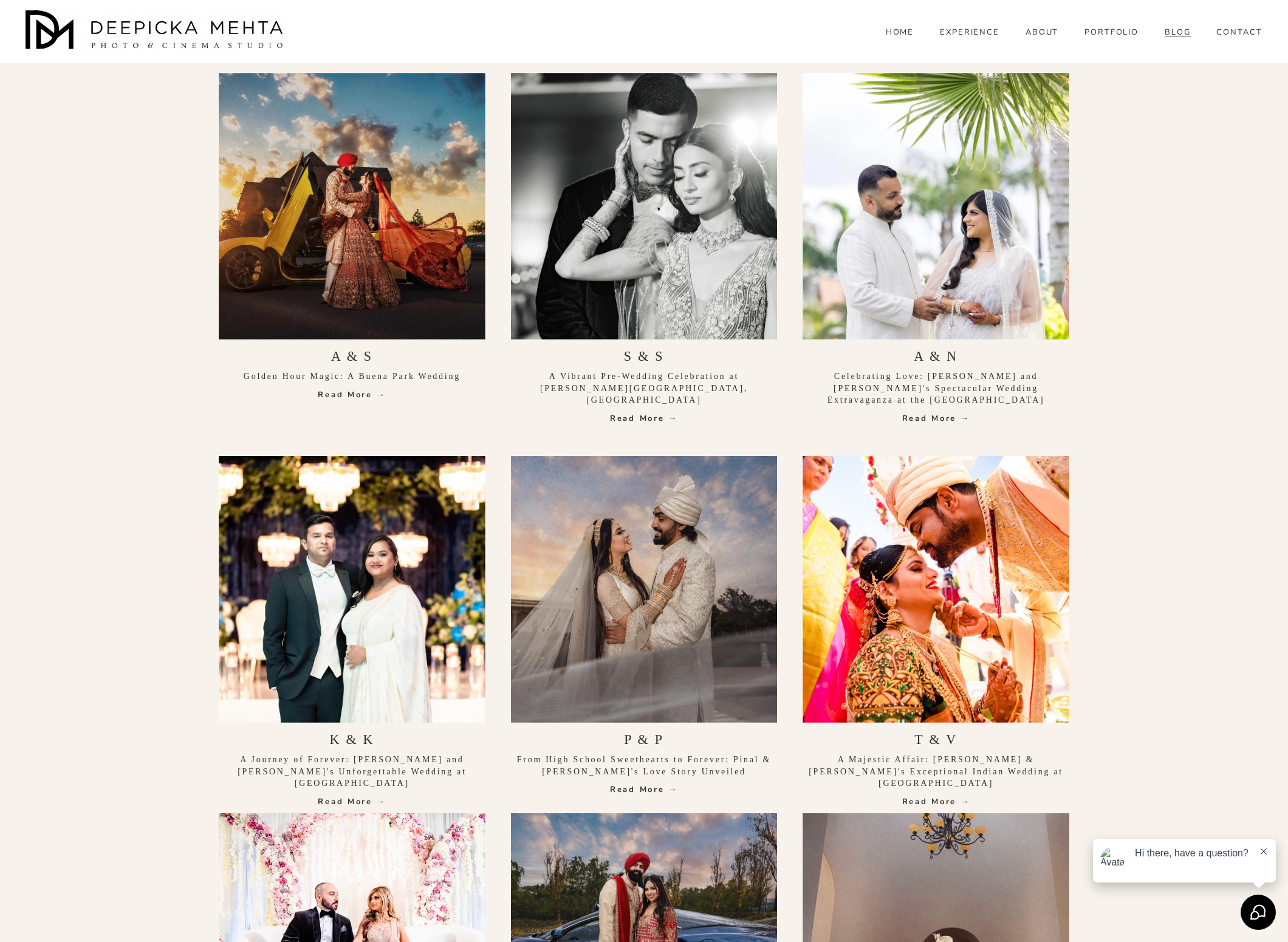
click at [639, 784] on link "Read More →" at bounding box center [644, 790] width 267 height 12
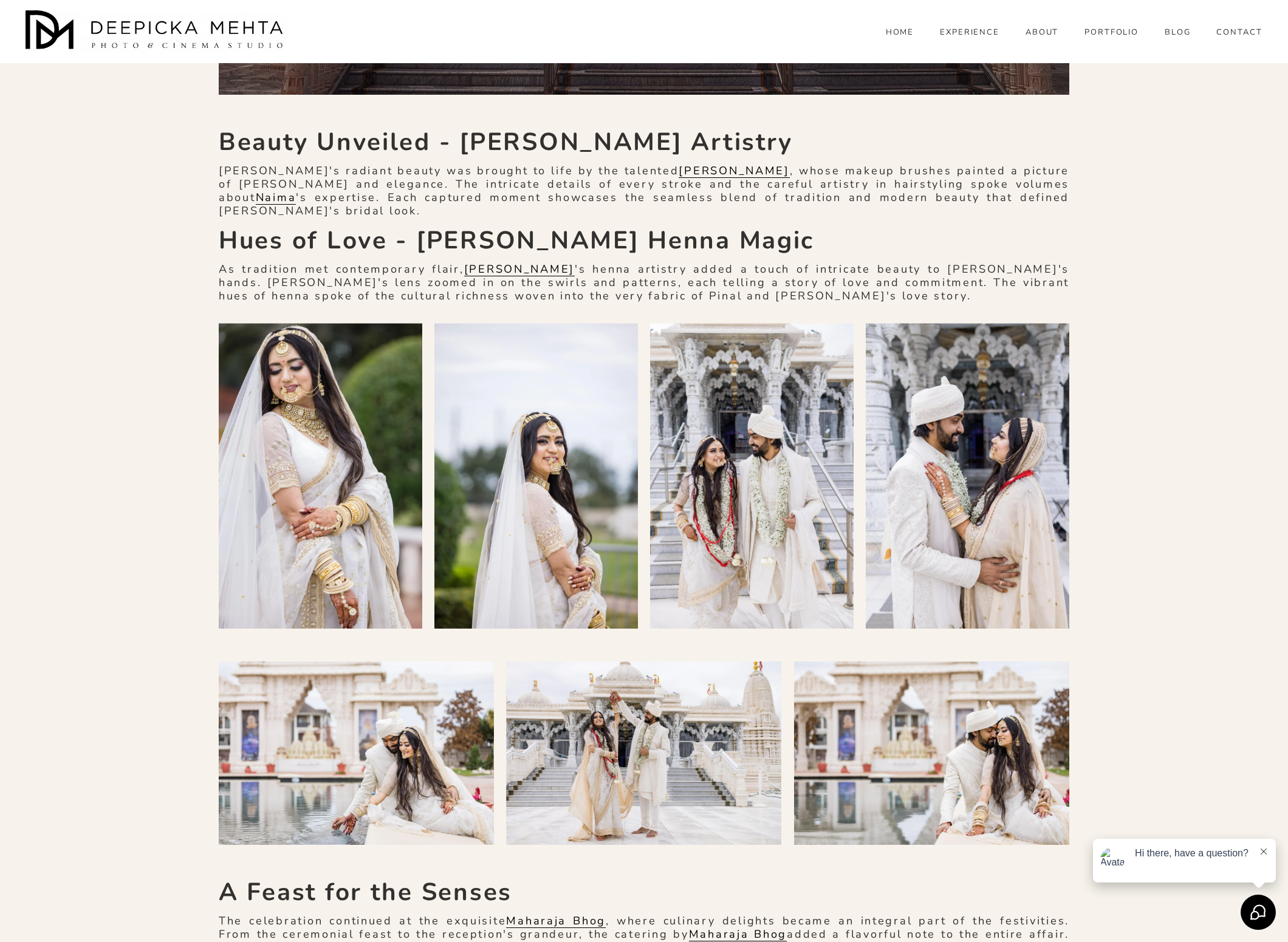
scroll to position [5380, 0]
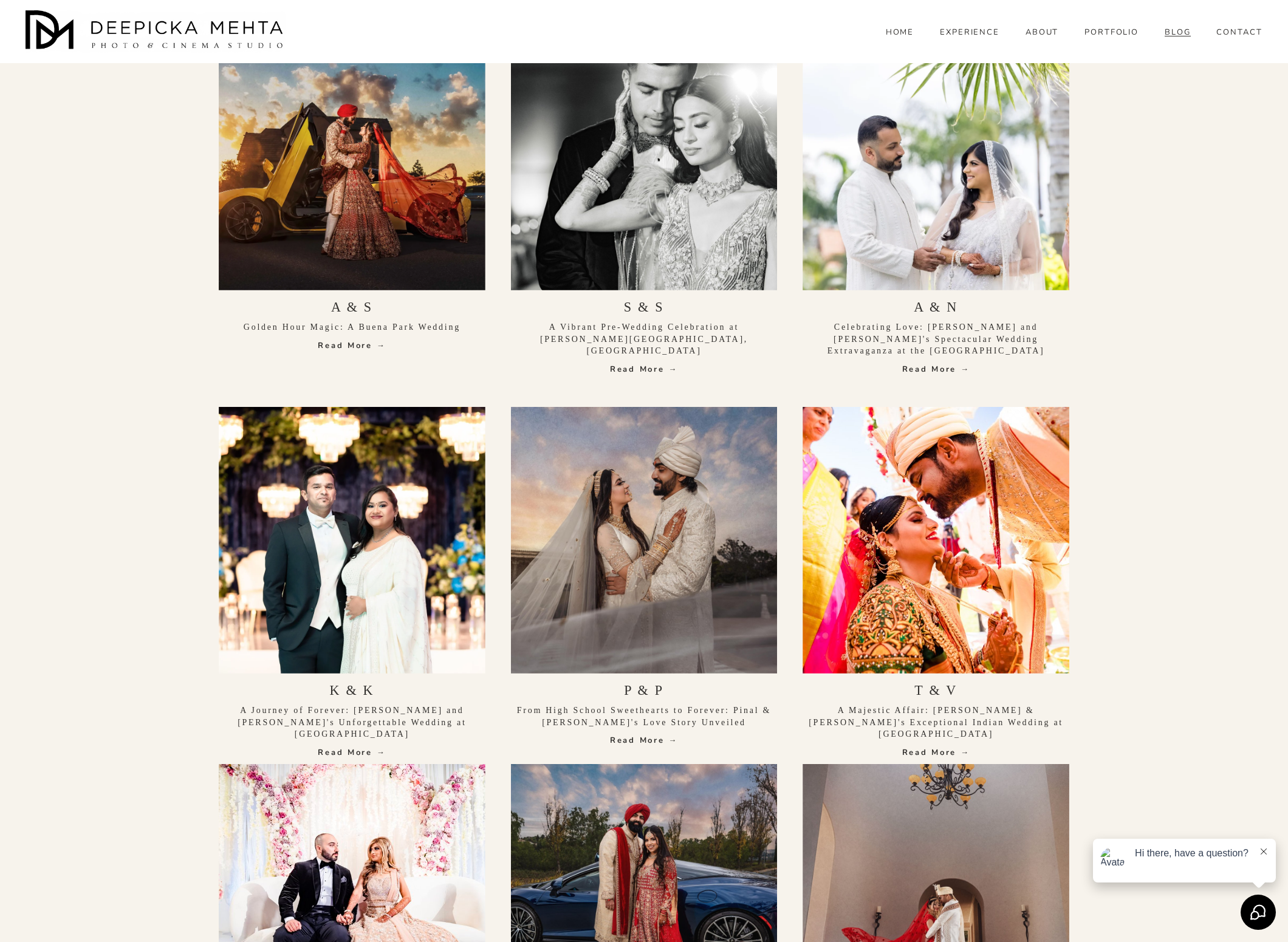
scroll to position [1236, 0]
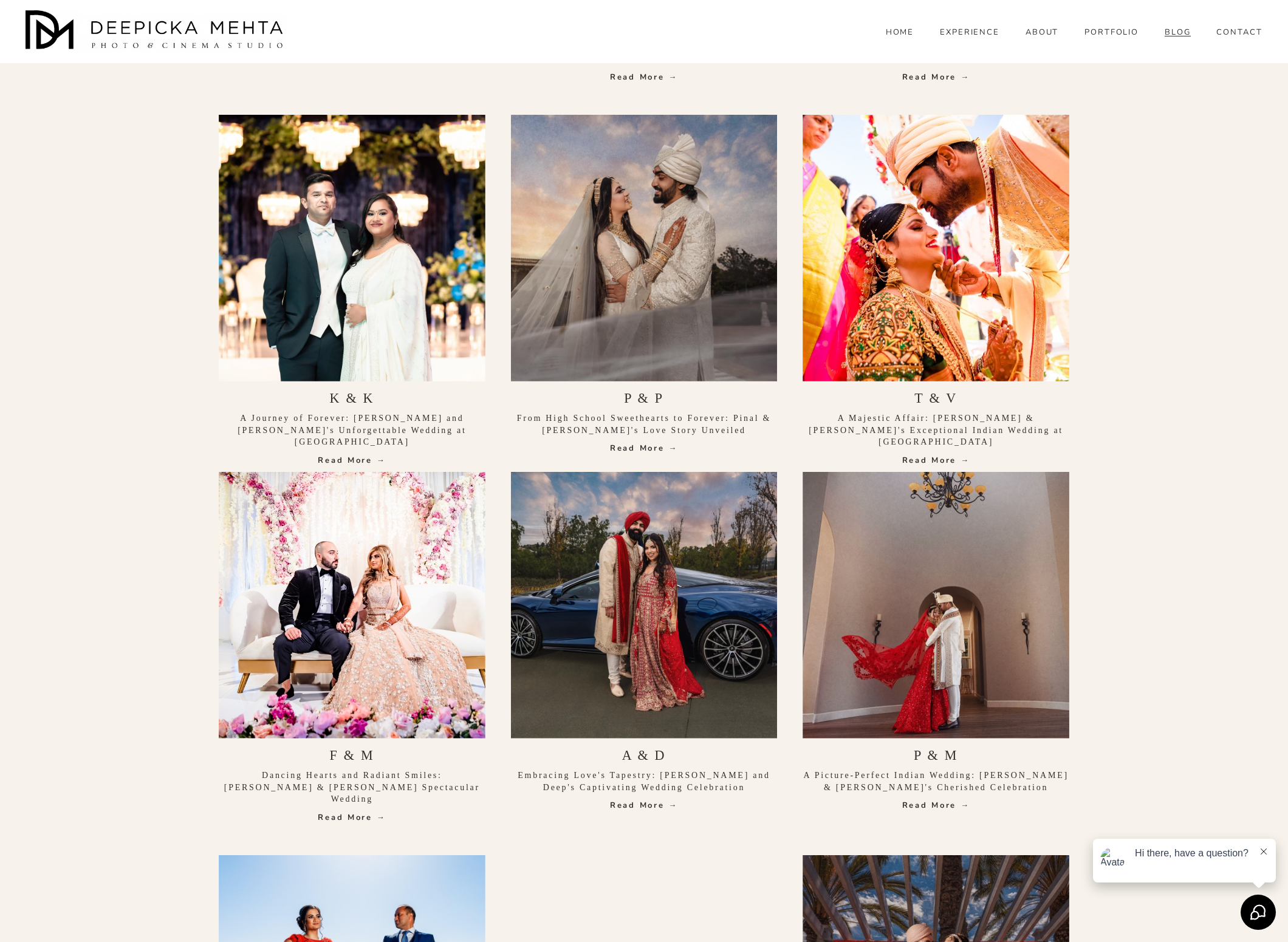
click at [930, 800] on link "Read More →" at bounding box center [935, 806] width 267 height 12
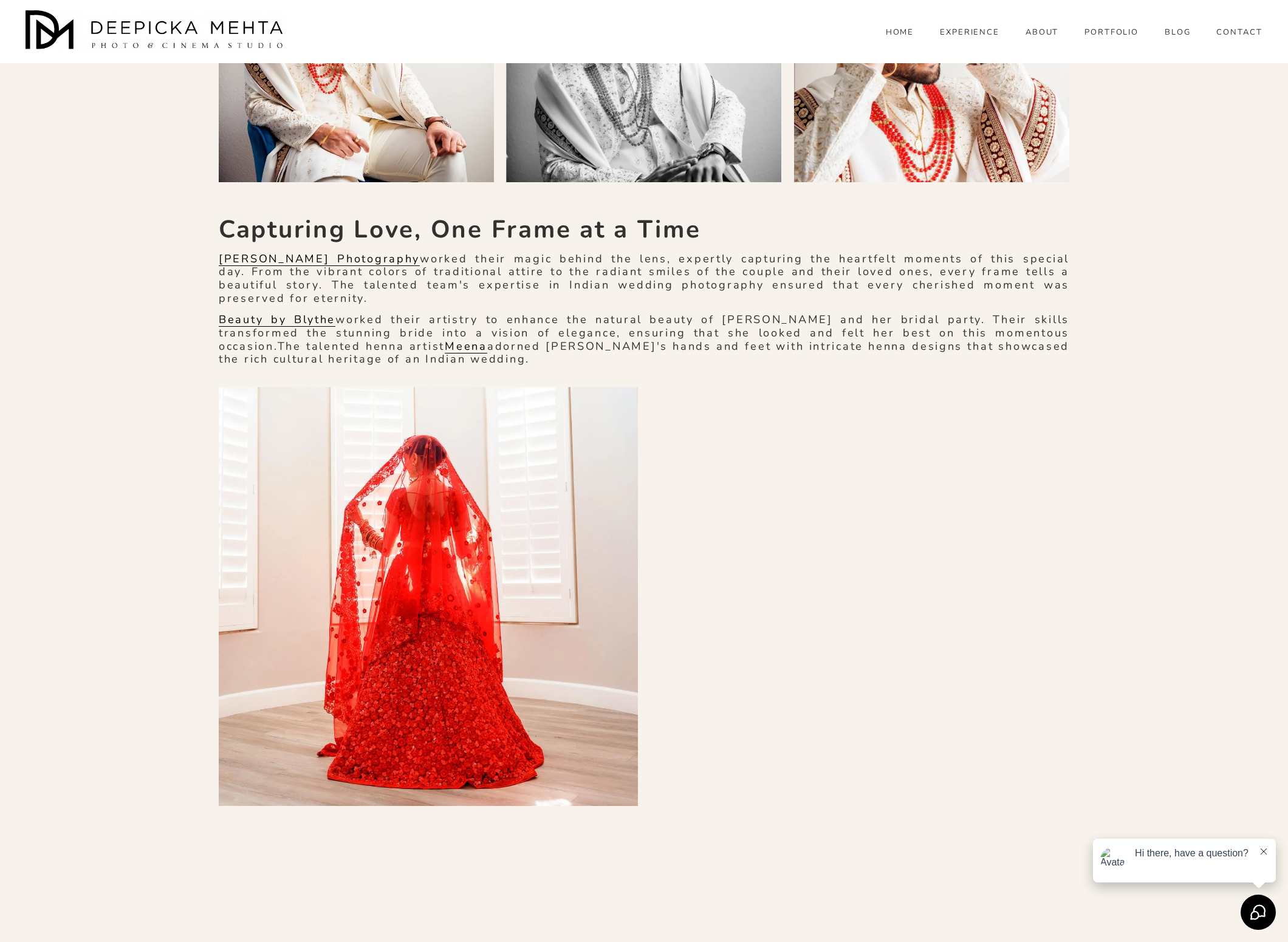
scroll to position [1618, 0]
